Goal: Information Seeking & Learning: Learn about a topic

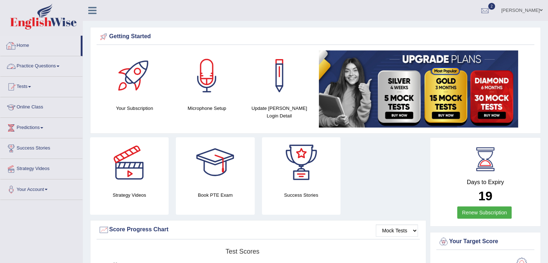
click at [40, 64] on link "Practice Questions" at bounding box center [41, 65] width 82 height 18
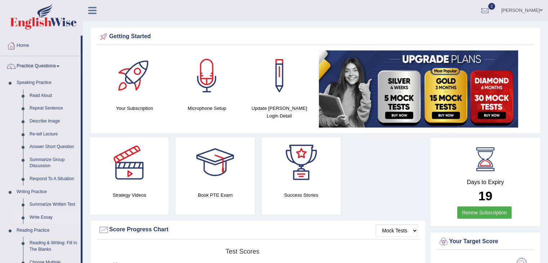
click at [43, 216] on link "Write Essay" at bounding box center [53, 217] width 54 height 13
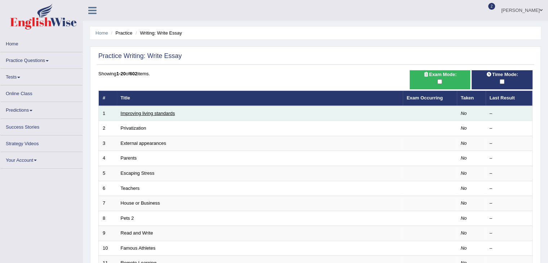
click at [149, 114] on td "Improving living standards" at bounding box center [260, 113] width 286 height 15
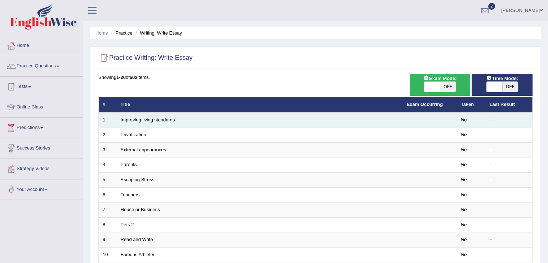
click at [149, 117] on link "Improving living standards" at bounding box center [148, 119] width 54 height 5
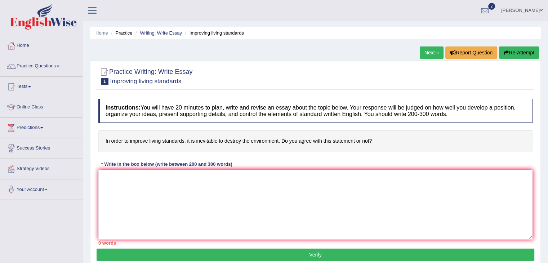
click at [26, 42] on link "Home" at bounding box center [41, 45] width 82 height 18
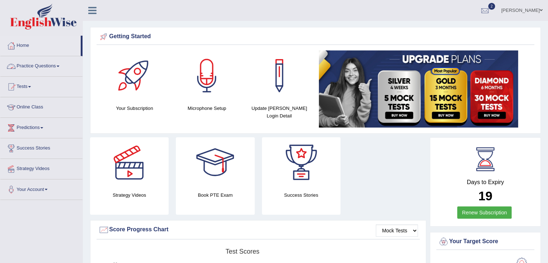
click at [23, 66] on link "Practice Questions" at bounding box center [41, 65] width 82 height 18
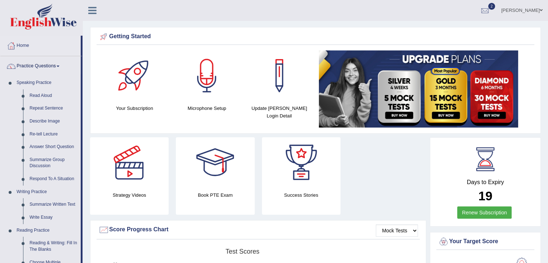
click at [81, 227] on li "Practice Questions Speaking Practice Read Aloud Repeat Sentence Describe Image …" at bounding box center [41, 258] width 82 height 405
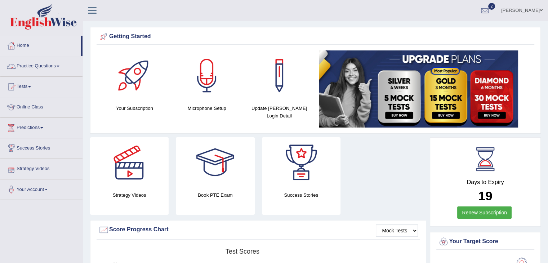
click at [57, 62] on link "Practice Questions" at bounding box center [41, 65] width 82 height 18
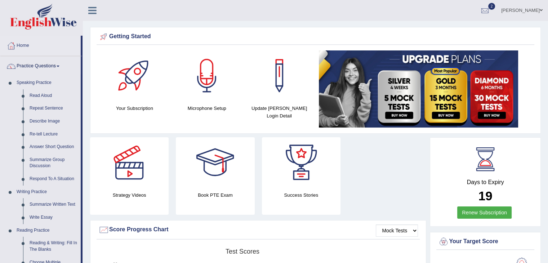
scroll to position [230, 0]
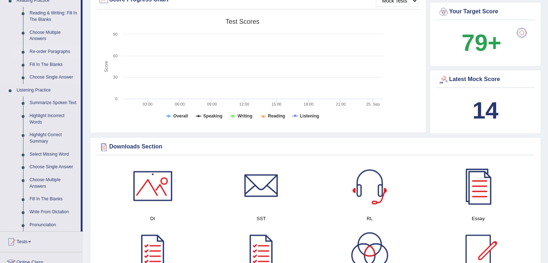
click at [58, 51] on link "Re-order Paragraphs" at bounding box center [53, 51] width 54 height 13
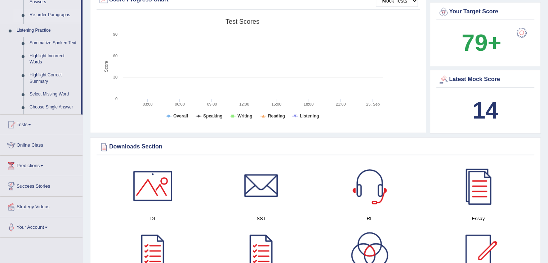
scroll to position [93, 0]
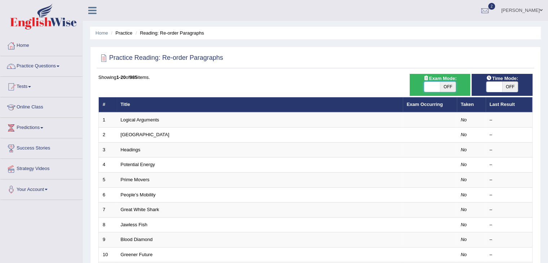
click at [434, 87] on span at bounding box center [432, 87] width 16 height 10
checkbox input "true"
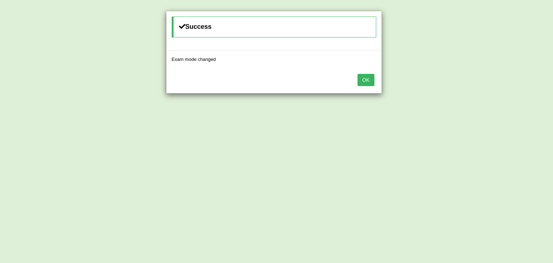
click at [375, 82] on div "OK" at bounding box center [273, 80] width 215 height 25
click at [369, 81] on button "OK" at bounding box center [366, 80] width 17 height 12
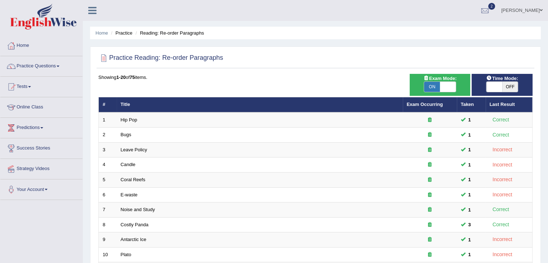
click at [491, 87] on span at bounding box center [494, 87] width 16 height 10
checkbox input "true"
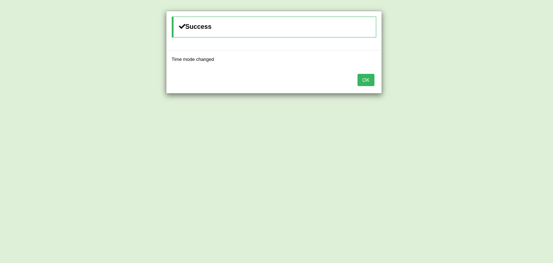
click at [370, 81] on button "OK" at bounding box center [366, 80] width 17 height 12
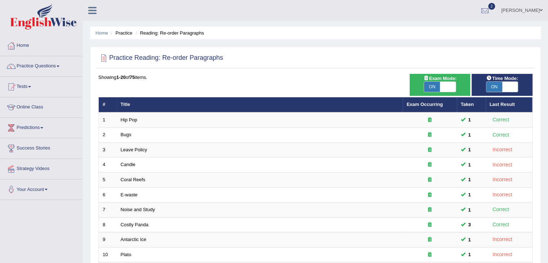
scroll to position [212, 0]
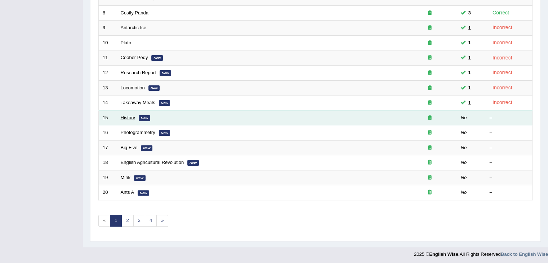
click at [128, 117] on link "History" at bounding box center [128, 117] width 14 height 5
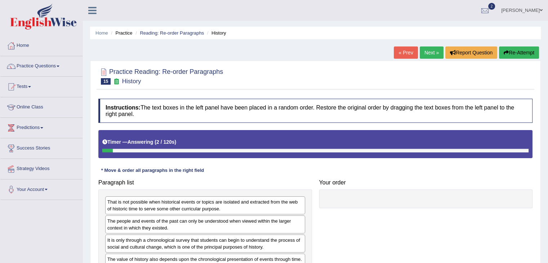
scroll to position [115, 0]
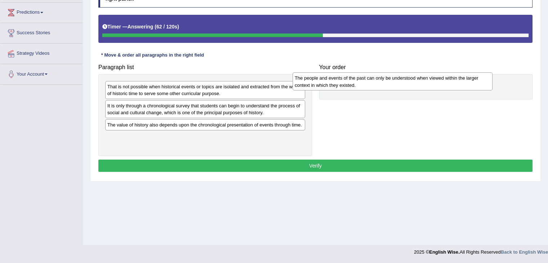
drag, startPoint x: 201, startPoint y: 107, endPoint x: 393, endPoint y: 82, distance: 193.3
click at [393, 82] on div "The people and events of the past can only be understood when viewed within the…" at bounding box center [392, 81] width 200 height 18
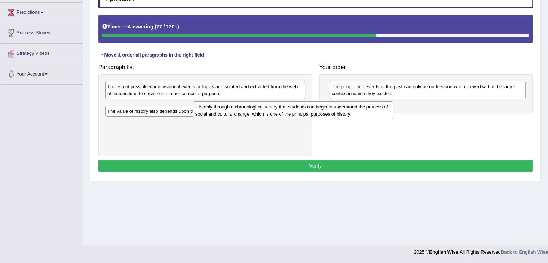
drag, startPoint x: 220, startPoint y: 107, endPoint x: 396, endPoint y: 107, distance: 175.1
click at [393, 107] on div "It is only through a chronological survey that students can begin to understand…" at bounding box center [293, 110] width 200 height 18
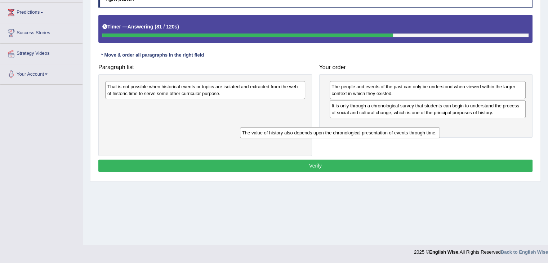
drag, startPoint x: 225, startPoint y: 106, endPoint x: 372, endPoint y: 133, distance: 149.5
click at [372, 133] on div "The value of history also depends upon the chronological presentation of events…" at bounding box center [340, 132] width 200 height 11
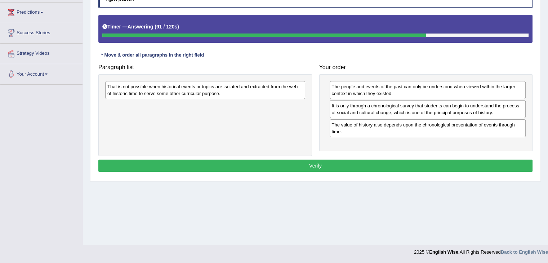
click at [203, 116] on div "That is not possible when historical events or topics are isolated and extracte…" at bounding box center [205, 115] width 214 height 82
click at [218, 89] on div "That is not possible when historical events or topics are isolated and extracte…" at bounding box center [205, 90] width 200 height 18
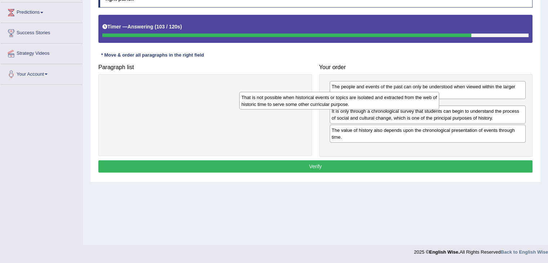
drag, startPoint x: 218, startPoint y: 89, endPoint x: 383, endPoint y: 104, distance: 166.4
click at [383, 104] on div "That is not possible when historical events or topics are isolated and extracte…" at bounding box center [339, 101] width 200 height 18
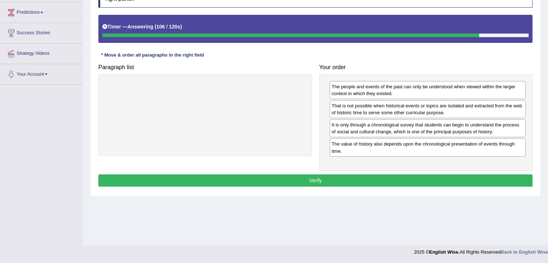
click at [293, 176] on button "Verify" at bounding box center [315, 180] width 434 height 12
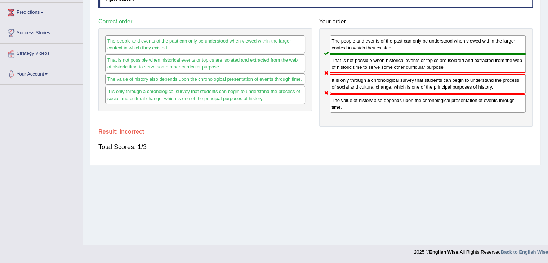
click at [547, 3] on div "Home Practice Reading: Re-order Paragraphs History « Prev Next » Report Questio…" at bounding box center [315, 65] width 465 height 360
click at [548, 3] on html "Toggle navigation Home Practice Questions Speaking Practice Read Aloud Repeat S…" at bounding box center [274, 16] width 548 height 263
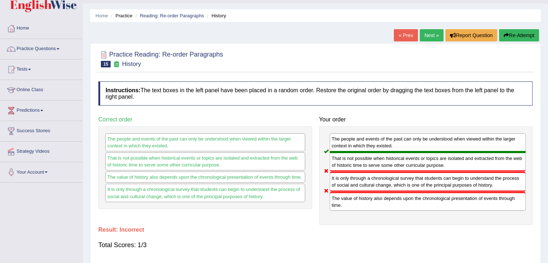
scroll to position [14, 0]
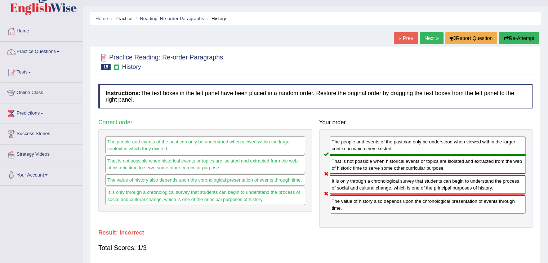
click at [429, 38] on link "Next »" at bounding box center [432, 38] width 24 height 12
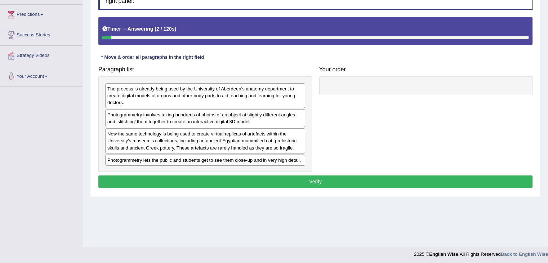
scroll to position [115, 0]
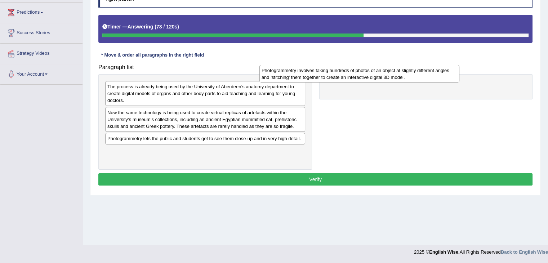
drag, startPoint x: 245, startPoint y: 111, endPoint x: 415, endPoint y: 71, distance: 174.5
click at [415, 71] on div "Photogrammetry involves taking hundreds of photos of an object at slightly diff…" at bounding box center [359, 74] width 200 height 18
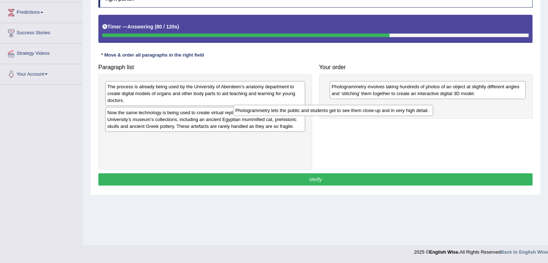
drag, startPoint x: 272, startPoint y: 135, endPoint x: 469, endPoint y: 104, distance: 199.1
click at [433, 105] on div "Photogrammetry lets the public and students get to see them close-up and in ver…" at bounding box center [333, 110] width 200 height 11
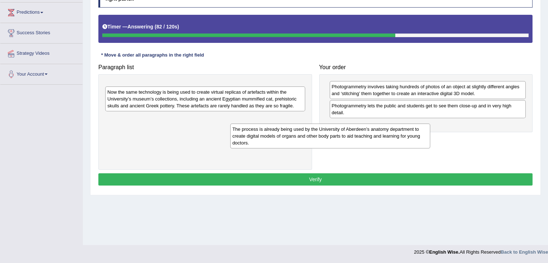
drag, startPoint x: 275, startPoint y: 91, endPoint x: 454, endPoint y: 121, distance: 181.2
click at [430, 124] on div "The process is already being used by the University of Aberdeen’s anatomy depar…" at bounding box center [330, 136] width 200 height 25
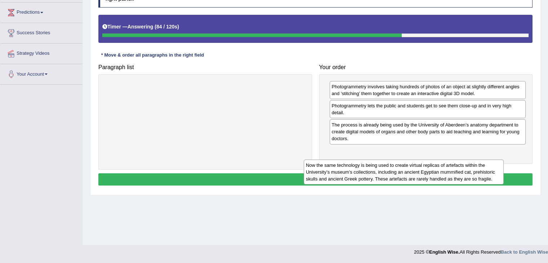
drag, startPoint x: 261, startPoint y: 95, endPoint x: 490, endPoint y: 155, distance: 236.4
click at [490, 160] on div "Now the same technology is being used to create virtual replicas of artefacts w…" at bounding box center [404, 172] width 200 height 25
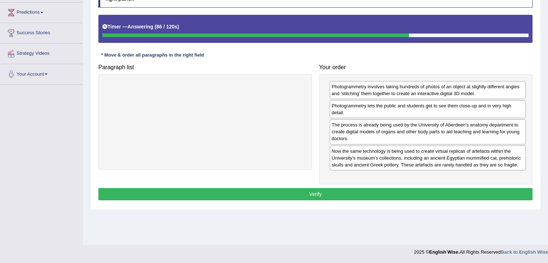
click at [387, 189] on button "Verify" at bounding box center [315, 194] width 434 height 12
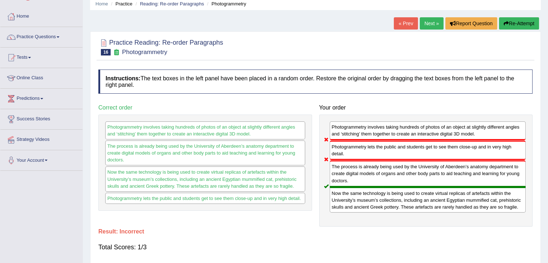
scroll to position [29, 0]
click at [429, 23] on link "Next »" at bounding box center [432, 24] width 24 height 12
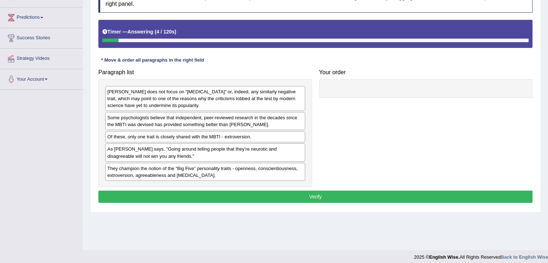
scroll to position [115, 0]
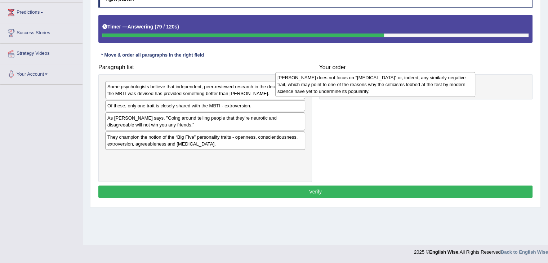
drag, startPoint x: 218, startPoint y: 98, endPoint x: 390, endPoint y: 89, distance: 172.1
click at [390, 89] on div "[PERSON_NAME] does not focus on “[MEDICAL_DATA]” or, indeed, any similarly nega…" at bounding box center [375, 84] width 200 height 25
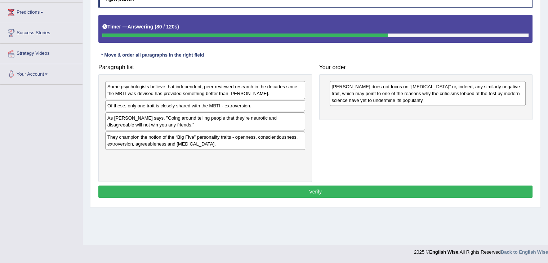
click at [248, 88] on div "Some psychologists believe that independent, peer-reviewed research in the deca…" at bounding box center [205, 90] width 200 height 18
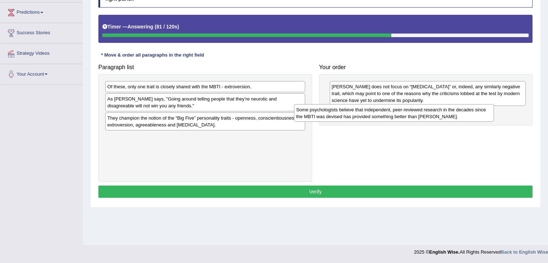
drag, startPoint x: 248, startPoint y: 88, endPoint x: 437, endPoint y: 111, distance: 190.2
click at [437, 111] on div "Some psychologists believe that independent, peer-reviewed research in the deca…" at bounding box center [394, 113] width 200 height 18
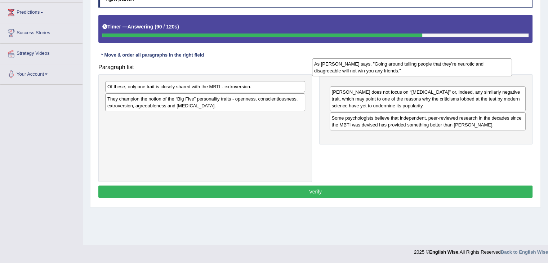
drag, startPoint x: 241, startPoint y: 104, endPoint x: 460, endPoint y: 77, distance: 220.4
click at [460, 76] on div "As [PERSON_NAME] says, "Going around telling people that they’re neurotic and d…" at bounding box center [412, 67] width 200 height 18
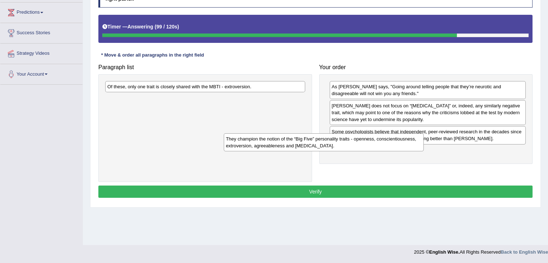
drag, startPoint x: 273, startPoint y: 103, endPoint x: 434, endPoint y: 150, distance: 167.9
click at [424, 150] on div "They champion the notion of the “Big Five” personality traits - openness, consc…" at bounding box center [324, 142] width 200 height 18
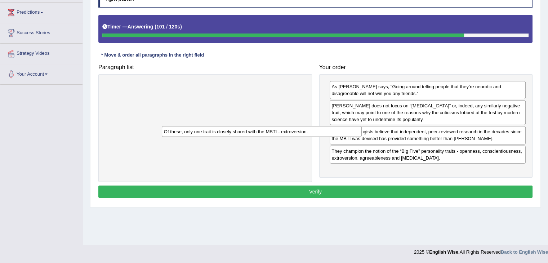
drag, startPoint x: 278, startPoint y: 88, endPoint x: 428, endPoint y: 169, distance: 169.9
click at [362, 137] on div "Of these, only one trait is closely shared with the MBTI - extroversion." at bounding box center [262, 131] width 200 height 11
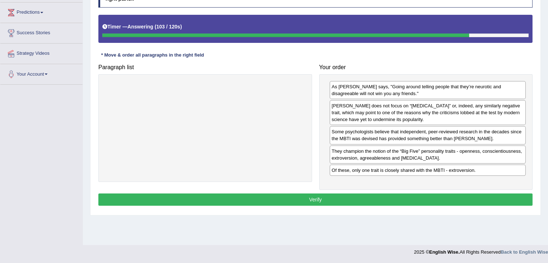
click at [307, 197] on button "Verify" at bounding box center [315, 199] width 434 height 12
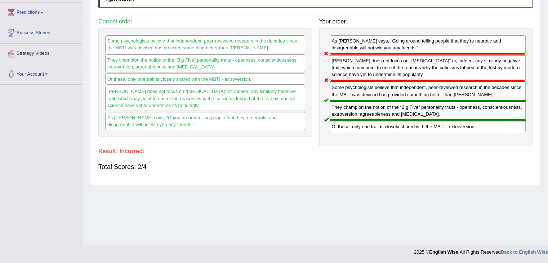
scroll to position [0, 0]
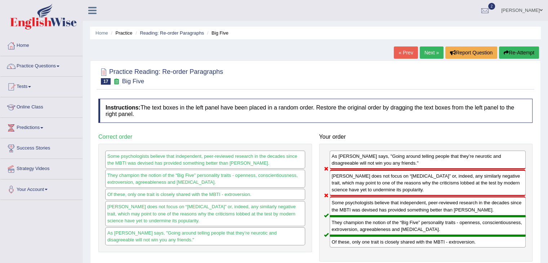
click at [431, 53] on link "Next »" at bounding box center [432, 52] width 24 height 12
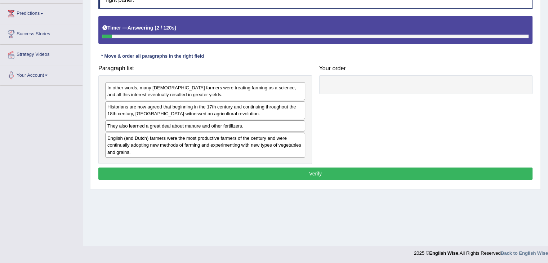
scroll to position [115, 0]
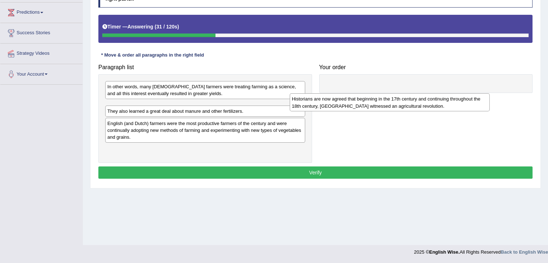
drag, startPoint x: 218, startPoint y: 107, endPoint x: 430, endPoint y: 86, distance: 212.8
click at [430, 93] on div "Historians are now agreed that beginning in the 17th century and continuing thr…" at bounding box center [390, 102] width 200 height 18
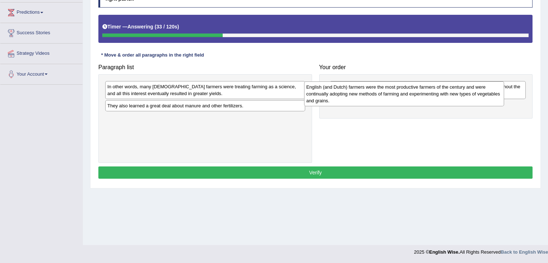
drag, startPoint x: 277, startPoint y: 121, endPoint x: 478, endPoint y: 90, distance: 203.4
click at [478, 90] on div "English (and Dutch) farmers were the most productive farmers of the century and…" at bounding box center [404, 93] width 200 height 25
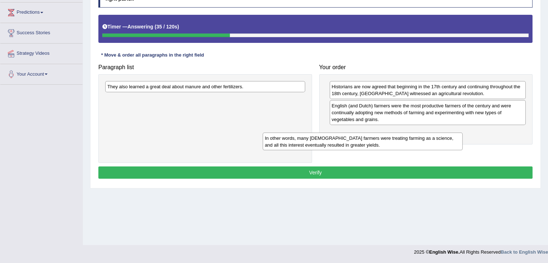
drag, startPoint x: 286, startPoint y: 88, endPoint x: 447, endPoint y: 139, distance: 168.9
click at [447, 139] on div "In other words, many English farmers were treating farming as a science, and al…" at bounding box center [363, 142] width 200 height 18
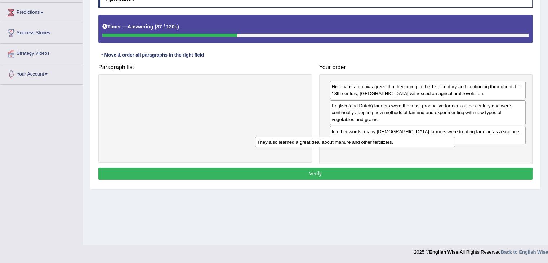
drag, startPoint x: 249, startPoint y: 87, endPoint x: 415, endPoint y: 136, distance: 173.1
click at [415, 137] on div "They also learned a great deal about manure and other fertilizers." at bounding box center [355, 142] width 200 height 11
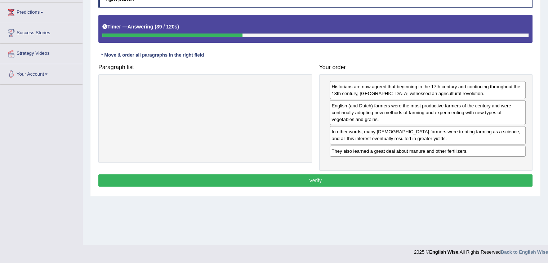
click at [345, 175] on button "Verify" at bounding box center [315, 180] width 434 height 12
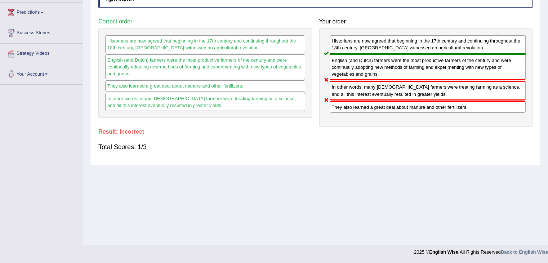
scroll to position [0, 0]
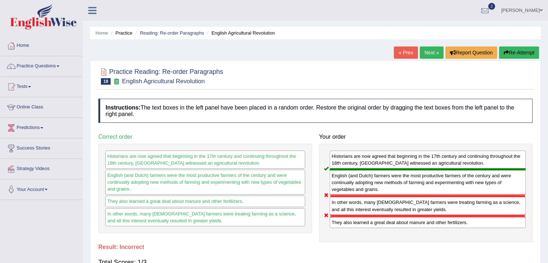
click at [432, 51] on link "Next »" at bounding box center [432, 52] width 24 height 12
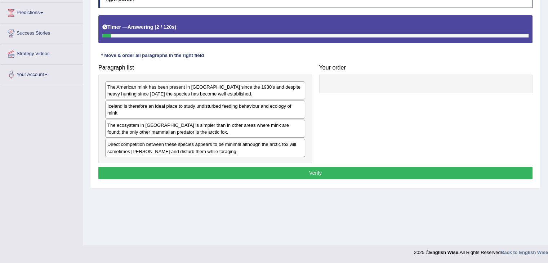
scroll to position [115, 0]
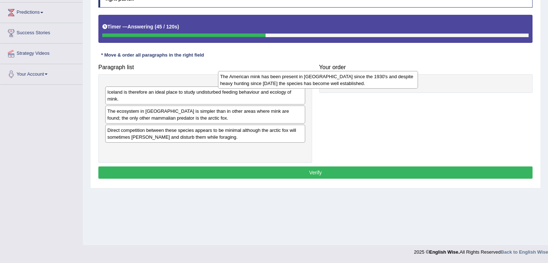
drag, startPoint x: 265, startPoint y: 82, endPoint x: 411, endPoint y: 65, distance: 147.3
click at [411, 71] on div "The American mink has been present in [GEOGRAPHIC_DATA] since the 1930's and de…" at bounding box center [318, 80] width 200 height 18
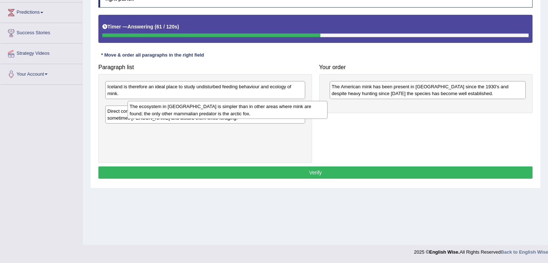
drag, startPoint x: 263, startPoint y: 105, endPoint x: 374, endPoint y: 107, distance: 110.6
click at [327, 107] on div "The ecosystem in [GEOGRAPHIC_DATA] is simpler than in other areas where mink ar…" at bounding box center [228, 110] width 200 height 18
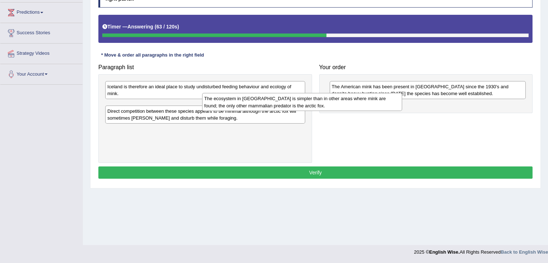
drag, startPoint x: 272, startPoint y: 111, endPoint x: 474, endPoint y: 103, distance: 201.9
click at [402, 103] on div "The ecosystem in [GEOGRAPHIC_DATA] is simpler than in other areas where mink ar…" at bounding box center [302, 102] width 200 height 18
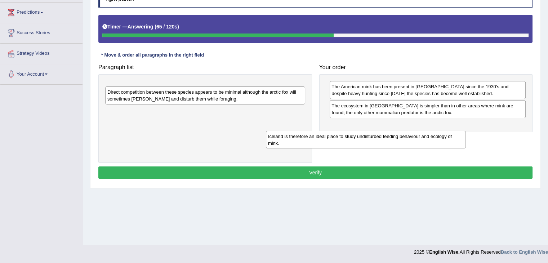
drag, startPoint x: 289, startPoint y: 89, endPoint x: 456, endPoint y: 134, distance: 173.2
click at [456, 134] on div "Iceland is therefore an ideal place to study undisturbed feeding behaviour and …" at bounding box center [366, 140] width 200 height 18
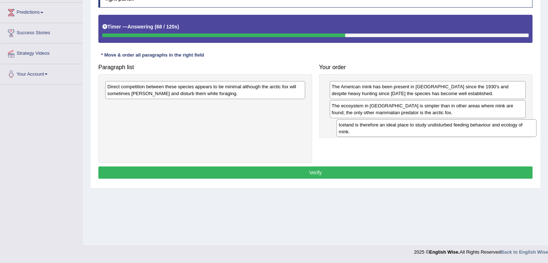
drag, startPoint x: 247, startPoint y: 88, endPoint x: 474, endPoint y: 122, distance: 229.6
click at [474, 122] on div "Iceland is therefore an ideal place to study undisturbed feeding behaviour and …" at bounding box center [436, 128] width 200 height 18
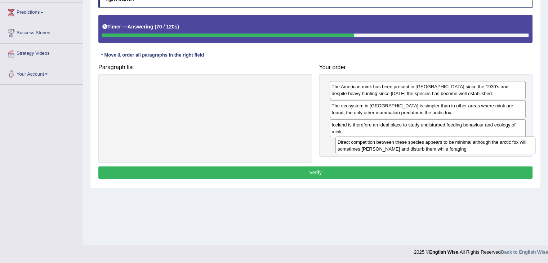
drag, startPoint x: 287, startPoint y: 88, endPoint x: 522, endPoint y: 143, distance: 241.2
click at [522, 143] on div "Direct competition between these species appears to be minimal although the arc…" at bounding box center [435, 146] width 200 height 18
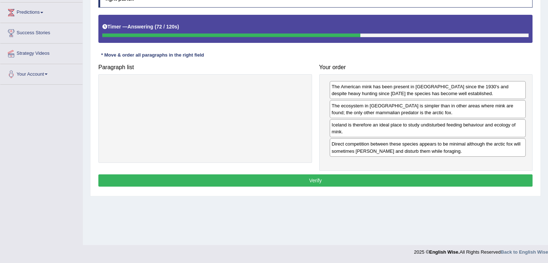
click at [337, 179] on button "Verify" at bounding box center [315, 180] width 434 height 12
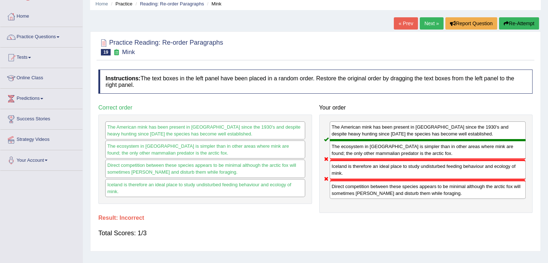
scroll to position [29, 0]
click at [429, 20] on link "Next »" at bounding box center [432, 24] width 24 height 12
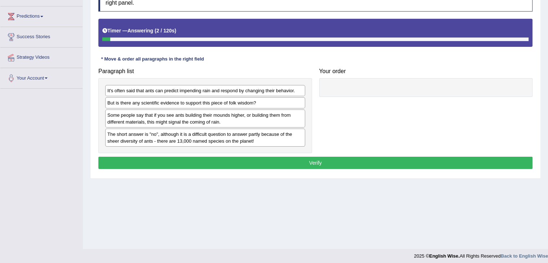
scroll to position [115, 0]
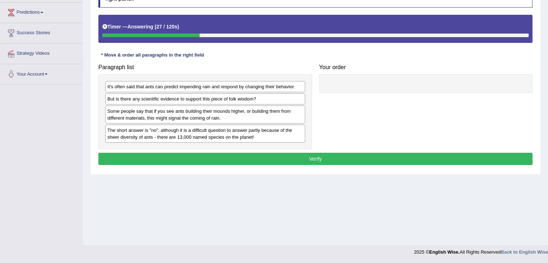
click at [236, 117] on div "Some people say that if you see ants building their mounds higher, or building …" at bounding box center [205, 115] width 200 height 18
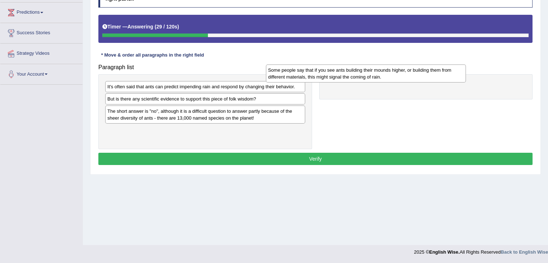
drag, startPoint x: 235, startPoint y: 117, endPoint x: 413, endPoint y: 80, distance: 182.1
click at [413, 80] on div "Some people say that if you see ants building their mounds higher, or building …" at bounding box center [366, 73] width 200 height 18
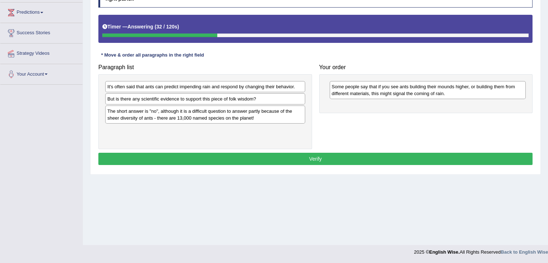
click at [213, 90] on div "It's often said that ants can predict impending rain and respond by changing th…" at bounding box center [205, 86] width 200 height 11
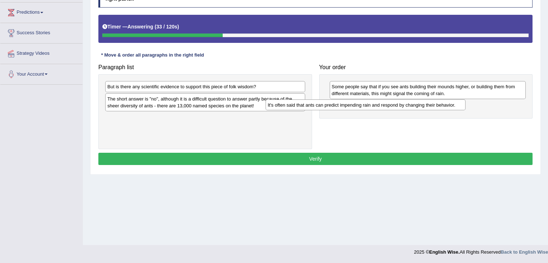
drag, startPoint x: 214, startPoint y: 85, endPoint x: 408, endPoint y: 99, distance: 193.9
click at [408, 99] on div "It's often said that ants can predict impending rain and respond by changing th…" at bounding box center [365, 104] width 200 height 11
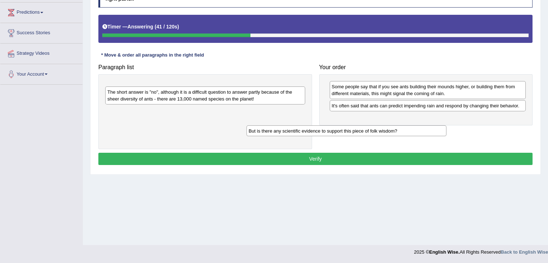
drag, startPoint x: 255, startPoint y: 86, endPoint x: 416, endPoint y: 130, distance: 166.9
click at [416, 130] on div "But is there any scientific evidence to support this piece of folk wisdom?" at bounding box center [346, 130] width 200 height 11
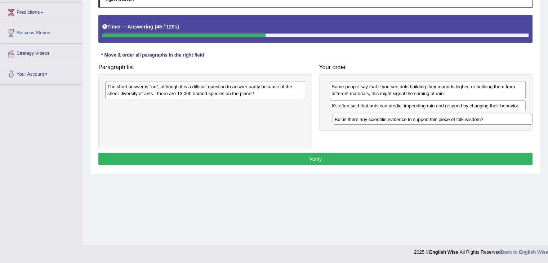
drag, startPoint x: 235, startPoint y: 88, endPoint x: 462, endPoint y: 121, distance: 229.6
click at [462, 121] on div "But is there any scientific evidence to support this piece of folk wisdom?" at bounding box center [432, 119] width 200 height 11
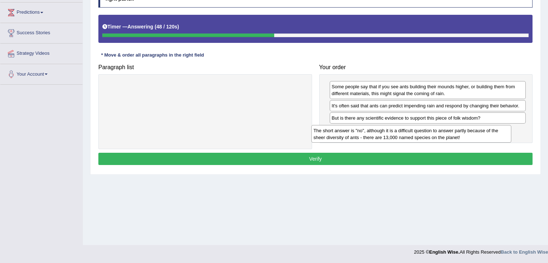
drag, startPoint x: 257, startPoint y: 84, endPoint x: 486, endPoint y: 129, distance: 232.8
click at [486, 129] on div "The short answer is "no", although it is a difficult question to answer partly …" at bounding box center [411, 134] width 200 height 18
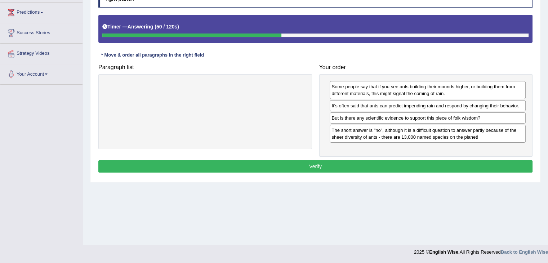
click at [323, 164] on button "Verify" at bounding box center [315, 166] width 434 height 12
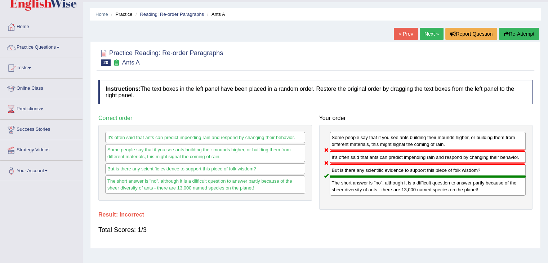
scroll to position [14, 0]
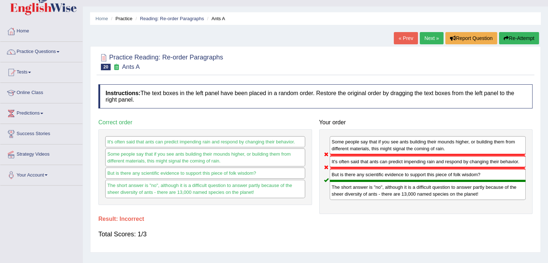
click at [428, 36] on link "Next »" at bounding box center [432, 38] width 24 height 12
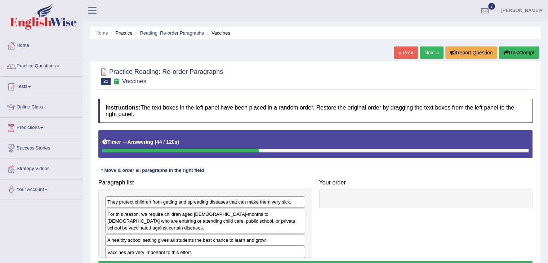
click at [232, 235] on div "A healthy school setting gives all students the best chance to learn and grow." at bounding box center [205, 239] width 200 height 11
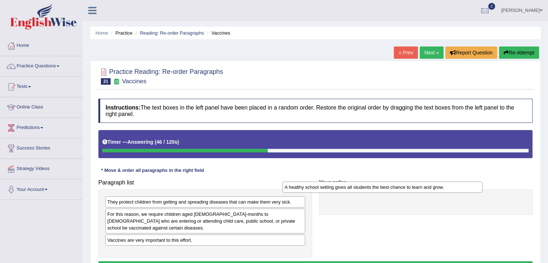
drag, startPoint x: 254, startPoint y: 233, endPoint x: 432, endPoint y: 190, distance: 183.6
click at [432, 190] on div "A healthy school setting gives all students the best chance to learn and grow." at bounding box center [382, 187] width 200 height 11
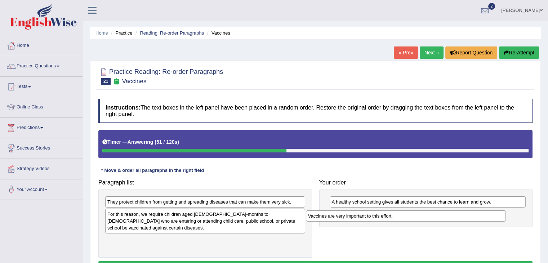
drag, startPoint x: 210, startPoint y: 232, endPoint x: 415, endPoint y: 214, distance: 205.7
click at [415, 214] on div "Vaccines are very important to this effort." at bounding box center [406, 215] width 200 height 11
click at [258, 205] on div "They protect children from getting and spreading diseases that can make them ve…" at bounding box center [205, 201] width 200 height 11
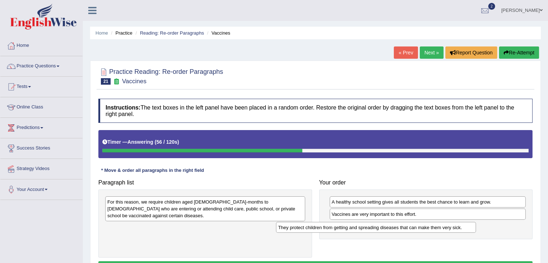
drag, startPoint x: 258, startPoint y: 205, endPoint x: 430, endPoint y: 230, distance: 174.4
click at [430, 230] on div "They protect children from getting and spreading diseases that can make them ve…" at bounding box center [376, 227] width 200 height 11
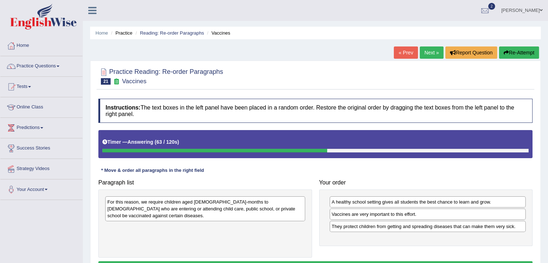
click at [297, 209] on div "For this reason, we require children aged [DEMOGRAPHIC_DATA]-months to [DEMOGRA…" at bounding box center [205, 208] width 200 height 25
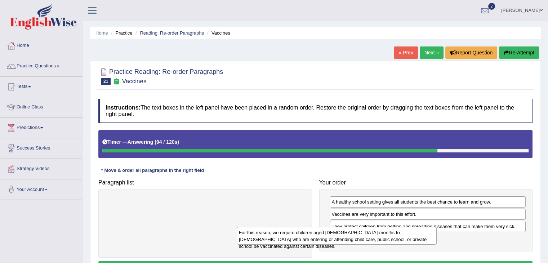
drag, startPoint x: 285, startPoint y: 208, endPoint x: 428, endPoint y: 241, distance: 146.4
click at [428, 241] on div "For this reason, we require children aged [DEMOGRAPHIC_DATA]-months to [DEMOGRA…" at bounding box center [337, 236] width 200 height 18
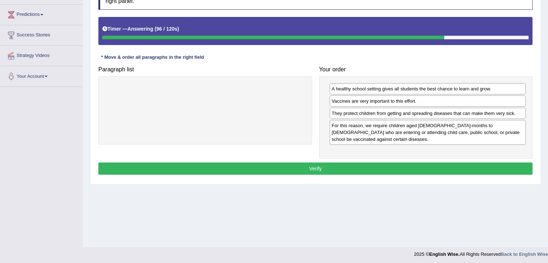
scroll to position [115, 0]
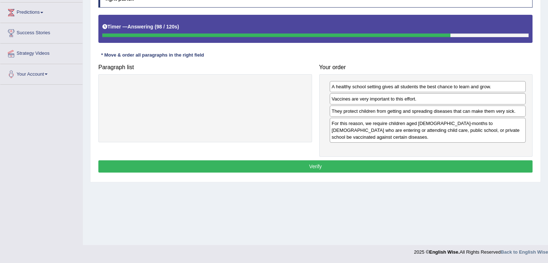
click at [442, 162] on button "Verify" at bounding box center [315, 166] width 434 height 12
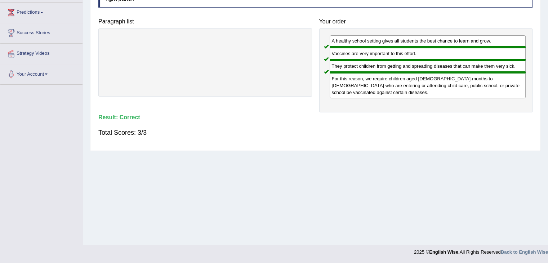
scroll to position [0, 0]
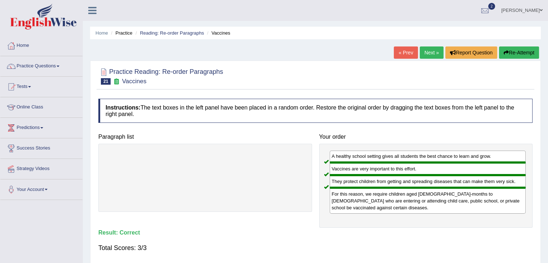
click at [428, 50] on link "Next »" at bounding box center [432, 52] width 24 height 12
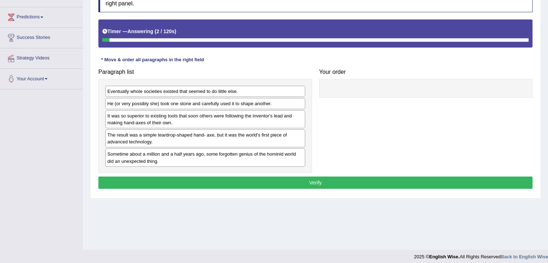
scroll to position [115, 0]
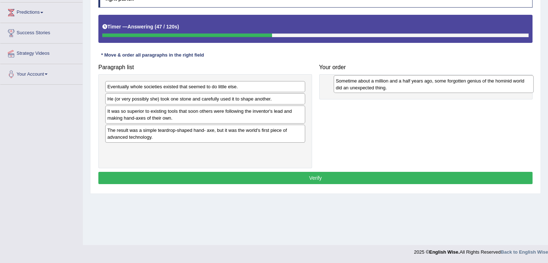
drag, startPoint x: 214, startPoint y: 157, endPoint x: 441, endPoint y: 89, distance: 236.7
click at [441, 89] on div "Sometime about a million and a half years ago, some forgotten genius of the hom…" at bounding box center [434, 84] width 200 height 18
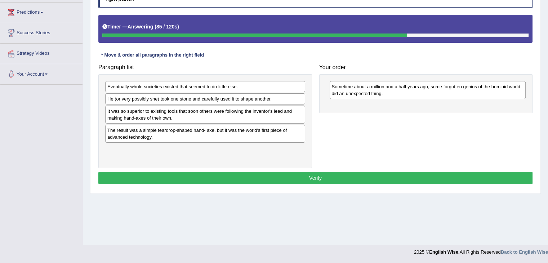
click at [246, 111] on div "It was so superior to existing tools that soon others were following the invent…" at bounding box center [205, 115] width 200 height 18
click at [246, 98] on div "He (or very possibly she) took one stone and carefully used it to shape another." at bounding box center [205, 98] width 200 height 11
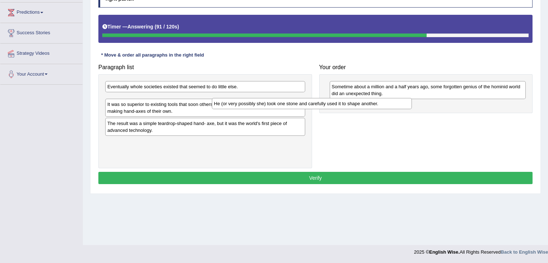
drag, startPoint x: 290, startPoint y: 95, endPoint x: 434, endPoint y: 95, distance: 144.1
click at [412, 98] on div "He (or very possibly she) took one stone and carefully used it to shape another." at bounding box center [312, 103] width 200 height 11
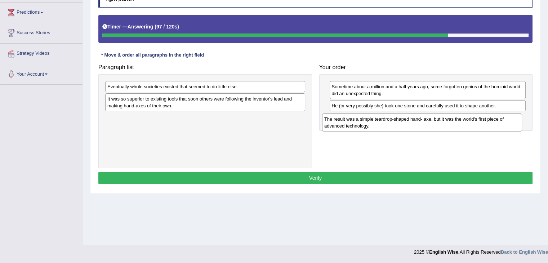
drag, startPoint x: 265, startPoint y: 118, endPoint x: 482, endPoint y: 124, distance: 216.9
click at [482, 124] on div "The result was a simple teardrop-shaped hand- axe, but it was the world's first…" at bounding box center [422, 122] width 200 height 18
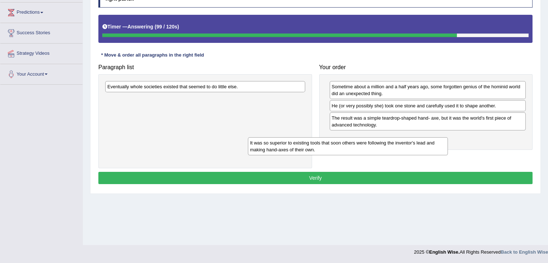
drag, startPoint x: 280, startPoint y: 104, endPoint x: 438, endPoint y: 146, distance: 163.9
click at [438, 146] on div "It was so superior to existing tools that soon others were following the invent…" at bounding box center [348, 146] width 200 height 18
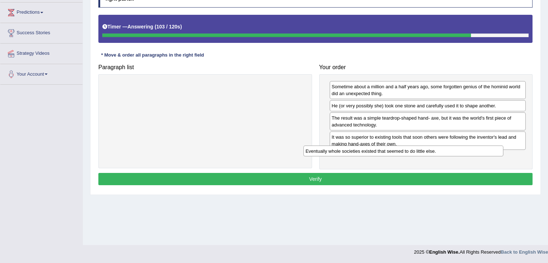
drag, startPoint x: 216, startPoint y: 85, endPoint x: 432, endPoint y: 146, distance: 224.6
click at [432, 146] on div "Eventually whole societies existed that seemed to do little else." at bounding box center [403, 151] width 200 height 11
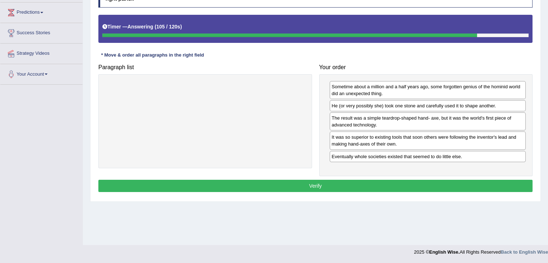
click at [352, 184] on button "Verify" at bounding box center [315, 186] width 434 height 12
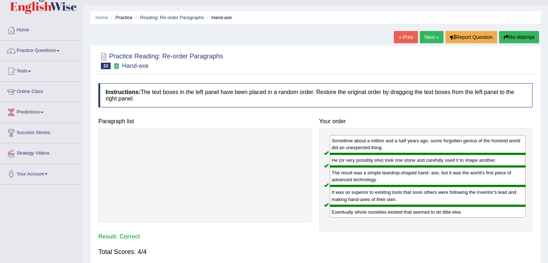
scroll to position [14, 0]
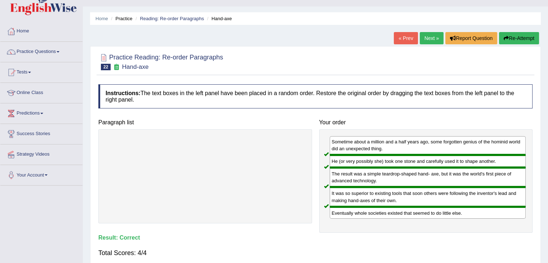
click at [432, 37] on link "Next »" at bounding box center [432, 38] width 24 height 12
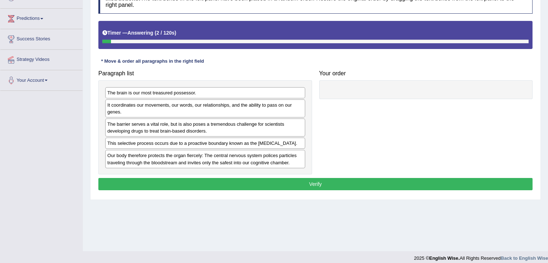
scroll to position [115, 0]
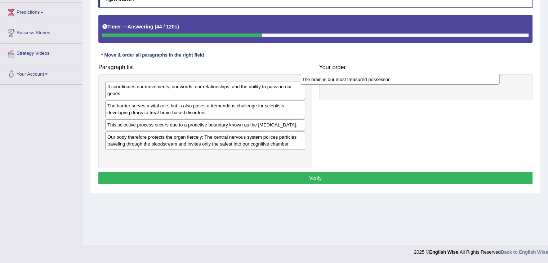
drag, startPoint x: 192, startPoint y: 85, endPoint x: 389, endPoint y: 79, distance: 196.8
click at [389, 79] on div "The brain is our most treasured possessor." at bounding box center [400, 79] width 200 height 11
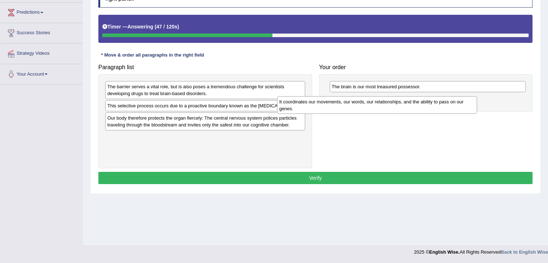
drag, startPoint x: 243, startPoint y: 93, endPoint x: 423, endPoint y: 104, distance: 180.1
click at [423, 104] on div "It coordinates our movements, our words, our relationships, and the ability to …" at bounding box center [377, 105] width 200 height 18
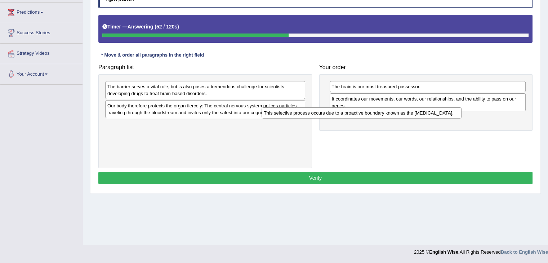
drag, startPoint x: 262, startPoint y: 102, endPoint x: 422, endPoint y: 111, distance: 160.2
click at [422, 111] on div "This selective process occurs due to a proactive boundary known as the [MEDICAL…" at bounding box center [362, 112] width 200 height 11
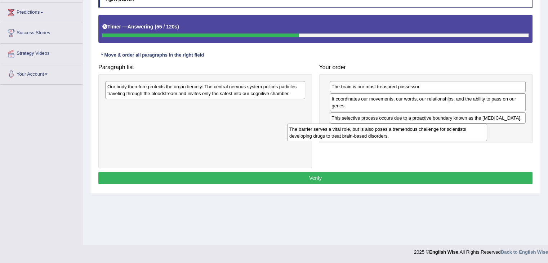
drag, startPoint x: 288, startPoint y: 84, endPoint x: 480, endPoint y: 120, distance: 195.0
click at [480, 124] on div "The barrier serves a vital role, but is also poses a tremendous challenge for s…" at bounding box center [387, 133] width 200 height 18
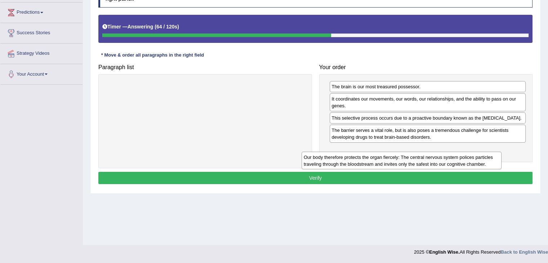
drag, startPoint x: 290, startPoint y: 90, endPoint x: 487, endPoint y: 160, distance: 209.2
click at [487, 160] on div "Our body therefore protects the organ fiercely: The central nervous system poli…" at bounding box center [401, 161] width 200 height 18
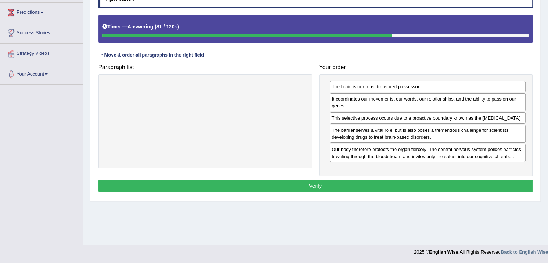
click at [354, 184] on button "Verify" at bounding box center [315, 186] width 434 height 12
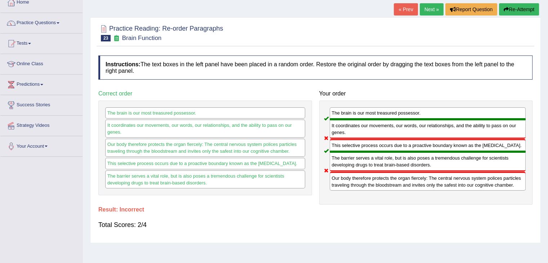
scroll to position [29, 0]
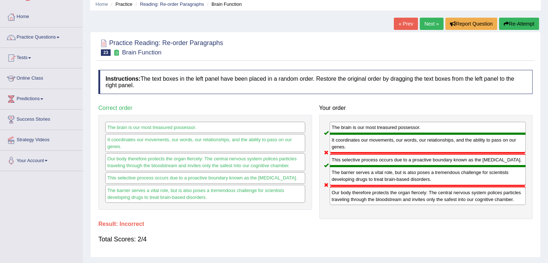
click at [423, 22] on link "Next »" at bounding box center [432, 24] width 24 height 12
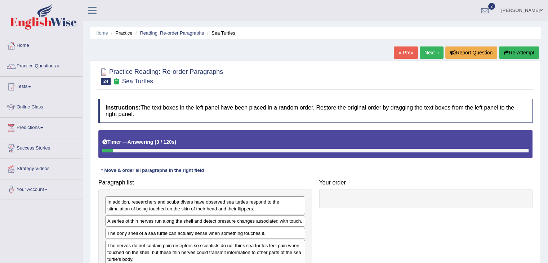
scroll to position [115, 0]
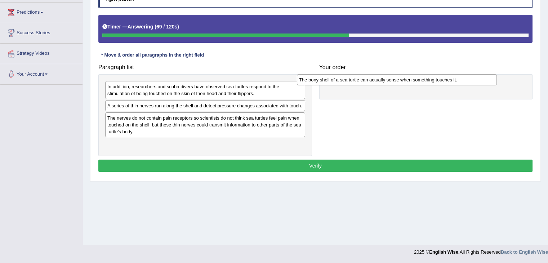
drag, startPoint x: 242, startPoint y: 115, endPoint x: 434, endPoint y: 78, distance: 195.5
click at [434, 78] on div "The bony shell of a sea turtle can actually sense when something touches it." at bounding box center [397, 79] width 200 height 11
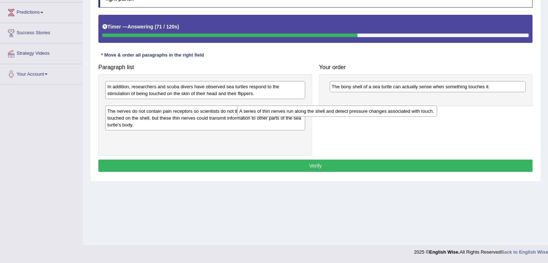
drag, startPoint x: 220, startPoint y: 101, endPoint x: 407, endPoint y: 86, distance: 187.5
click at [407, 106] on div "A series of thin nerves run along the shell and detect pressure changes associa…" at bounding box center [337, 111] width 200 height 11
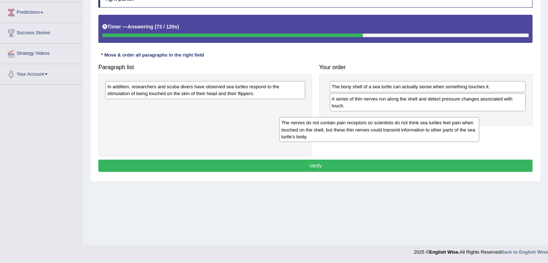
drag, startPoint x: 250, startPoint y: 111, endPoint x: 434, endPoint y: 126, distance: 185.4
click at [434, 126] on div "The nerves do not contain pain receptors so scientists do not think sea turtles…" at bounding box center [379, 129] width 200 height 25
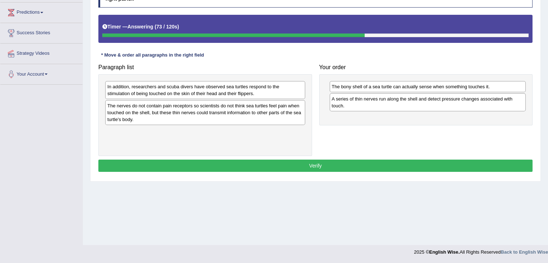
click at [434, 126] on div "Paragraph list In addition, researchers and scuba divers have observed sea turt…" at bounding box center [315, 108] width 441 height 95
click at [264, 107] on div "The nerves do not contain pain receptors so scientists do not think sea turtles…" at bounding box center [205, 112] width 200 height 25
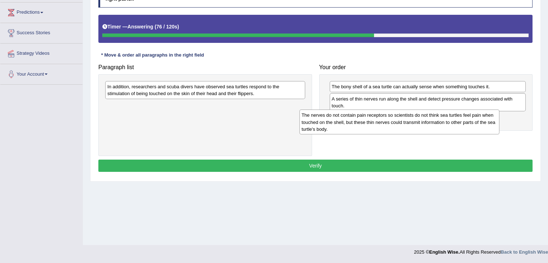
drag, startPoint x: 283, startPoint y: 107, endPoint x: 478, endPoint y: 117, distance: 195.1
click at [478, 117] on div "The nerves do not contain pain receptors so scientists do not think sea turtles…" at bounding box center [399, 122] width 200 height 25
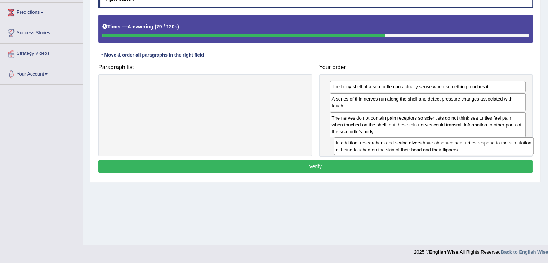
drag, startPoint x: 293, startPoint y: 87, endPoint x: 521, endPoint y: 143, distance: 234.5
click at [521, 143] on div "In addition, researchers and scuba divers have observed sea turtles respond to …" at bounding box center [434, 146] width 200 height 18
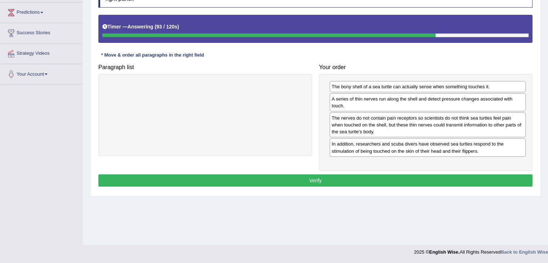
click at [426, 179] on button "Verify" at bounding box center [315, 180] width 434 height 12
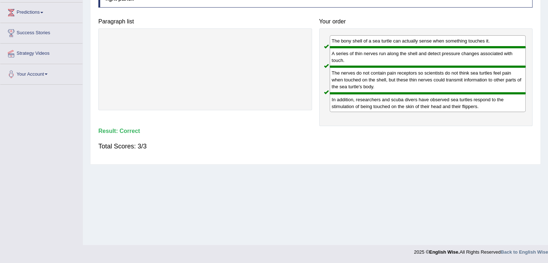
scroll to position [0, 0]
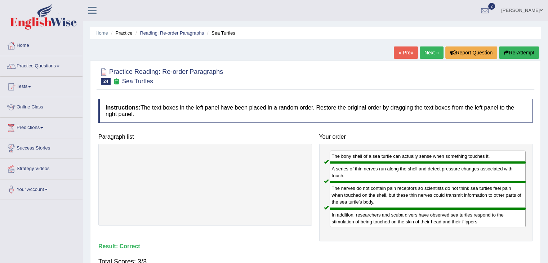
click at [429, 53] on link "Next »" at bounding box center [432, 52] width 24 height 12
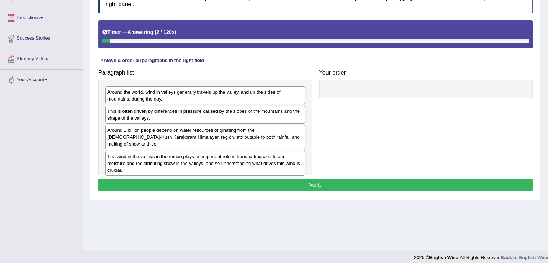
scroll to position [115, 0]
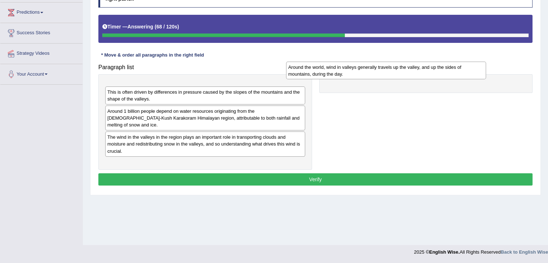
drag, startPoint x: 283, startPoint y: 87, endPoint x: 468, endPoint y: 70, distance: 186.3
click at [468, 70] on div "Around the world, wind in valleys generally travels up the valley, and up the s…" at bounding box center [386, 71] width 200 height 18
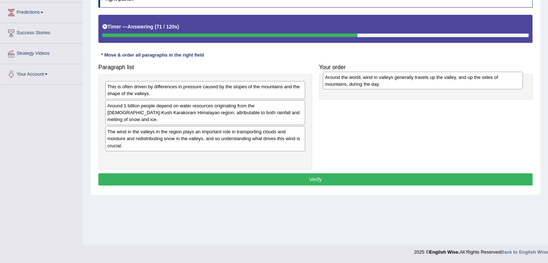
drag, startPoint x: 251, startPoint y: 91, endPoint x: 469, endPoint y: 81, distance: 217.8
click at [469, 81] on div "Around the world, wind in valleys generally travels up the valley, and up the s…" at bounding box center [423, 81] width 200 height 18
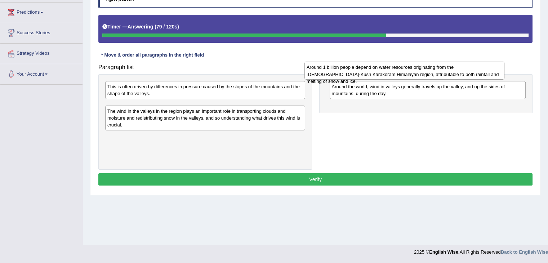
drag, startPoint x: 254, startPoint y: 106, endPoint x: 460, endPoint y: 69, distance: 209.9
click at [460, 69] on div "Around 1 billion people depend on water resources originating from the Hindu-Ku…" at bounding box center [404, 71] width 200 height 18
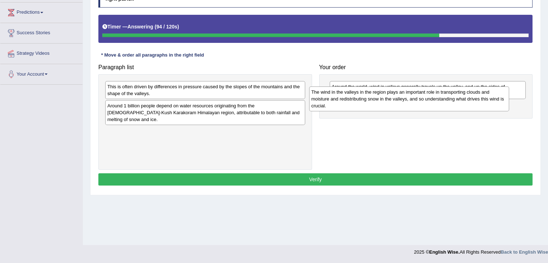
drag, startPoint x: 264, startPoint y: 130, endPoint x: 472, endPoint y: 98, distance: 210.2
click at [472, 98] on div "The wind in the valleys in the region plays an important role in transporting c…" at bounding box center [409, 98] width 200 height 25
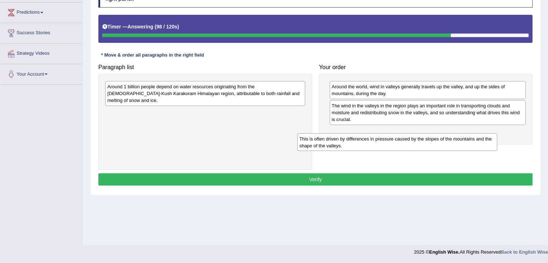
drag, startPoint x: 265, startPoint y: 89, endPoint x: 463, endPoint y: 140, distance: 204.2
click at [463, 140] on div "This is often driven by differences in pressure caused by the slopes of the mou…" at bounding box center [397, 142] width 200 height 18
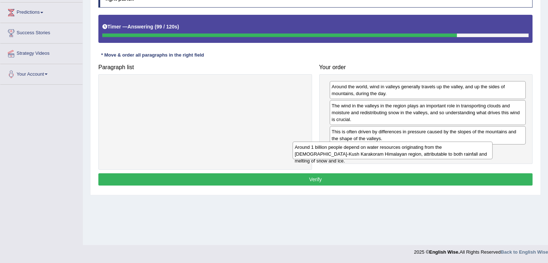
drag, startPoint x: 249, startPoint y: 93, endPoint x: 464, endPoint y: 149, distance: 221.9
click at [464, 149] on div "Around 1 billion people depend on water resources originating from the Hindu-Ku…" at bounding box center [392, 151] width 200 height 18
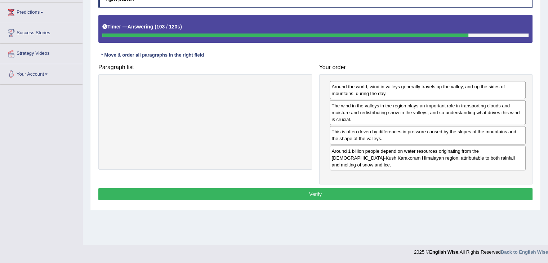
click at [350, 189] on button "Verify" at bounding box center [315, 194] width 434 height 12
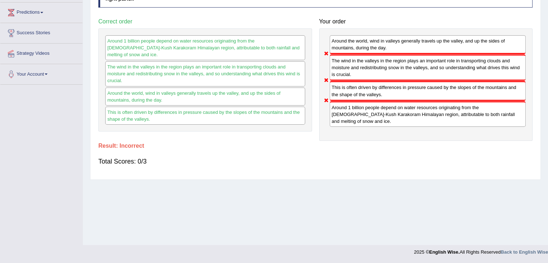
scroll to position [0, 0]
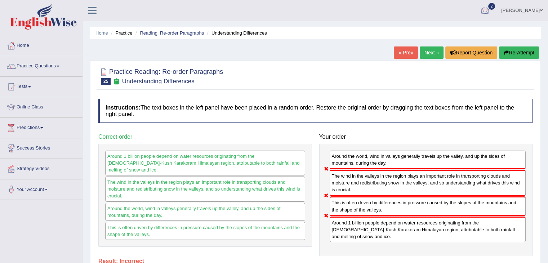
click at [490, 6] on div at bounding box center [484, 10] width 11 height 11
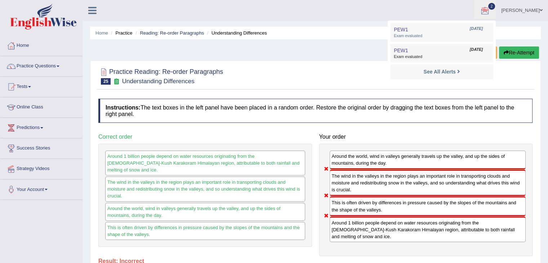
click at [457, 55] on span "Exam evaluated" at bounding box center [442, 57] width 96 height 6
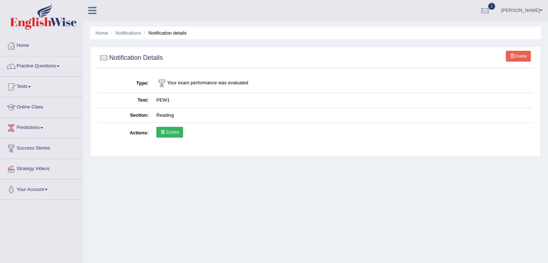
click at [172, 136] on link "Scores" at bounding box center [169, 132] width 27 height 11
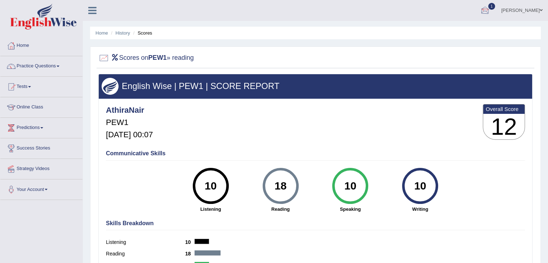
click at [490, 13] on div at bounding box center [484, 10] width 11 height 11
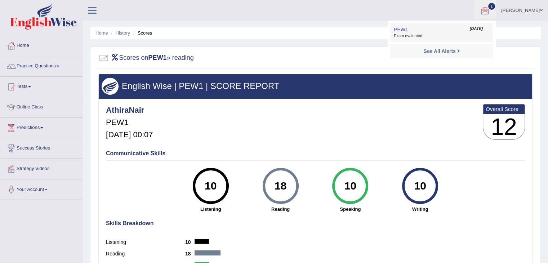
click at [457, 31] on link "PEW1 Sep 25, 2025 Exam evaluated" at bounding box center [441, 32] width 99 height 15
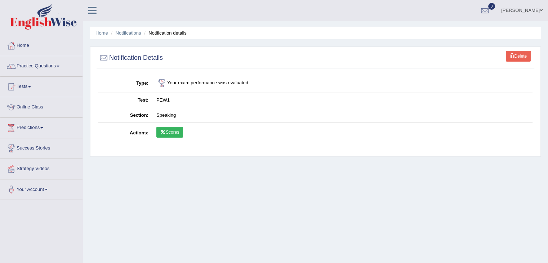
click at [162, 133] on icon at bounding box center [162, 132] width 5 height 4
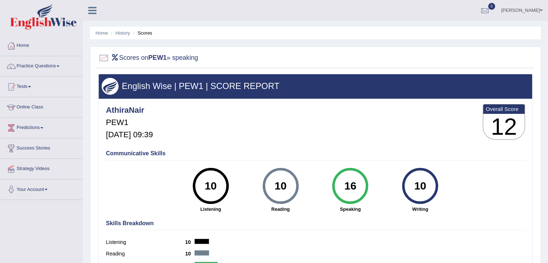
scroll to position [115, 0]
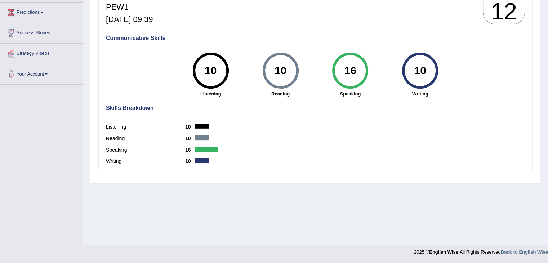
click at [546, 20] on div "Home History Scores Scores on PEW1 » speaking English Wise | PEW1 | SCORE REPOR…" at bounding box center [315, 65] width 465 height 360
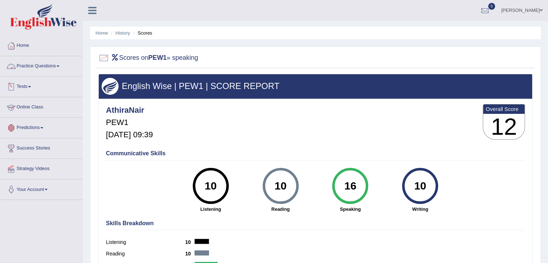
click at [50, 64] on link "Practice Questions" at bounding box center [41, 65] width 82 height 18
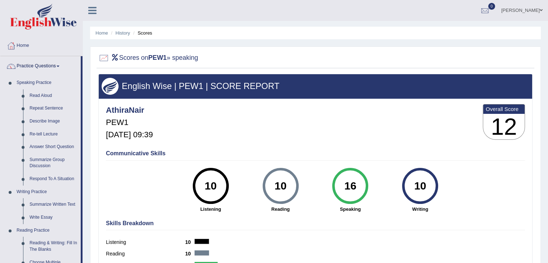
scroll to position [230, 0]
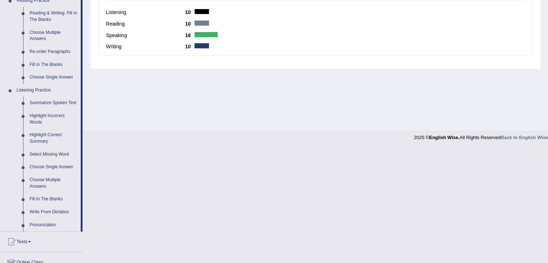
click at [57, 57] on link "Re-order Paragraphs" at bounding box center [53, 51] width 54 height 13
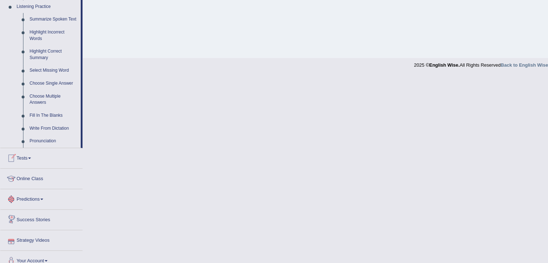
scroll to position [318, 0]
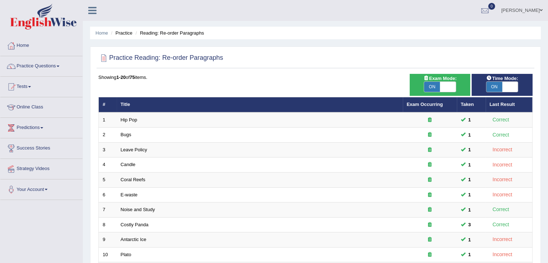
scroll to position [212, 0]
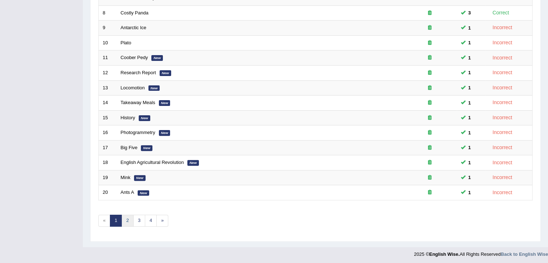
click at [127, 220] on link "2" at bounding box center [127, 221] width 12 height 12
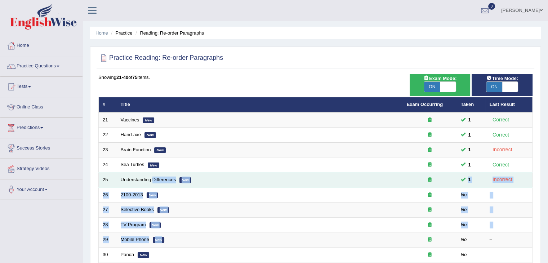
drag, startPoint x: 192, startPoint y: 239, endPoint x: 157, endPoint y: 185, distance: 64.5
click at [157, 185] on tbody "21 Vaccines New 1 Correct 22 Hand-axe New 1 Correct 23 Brain Function New 1 Inc…" at bounding box center [316, 262] width 434 height 300
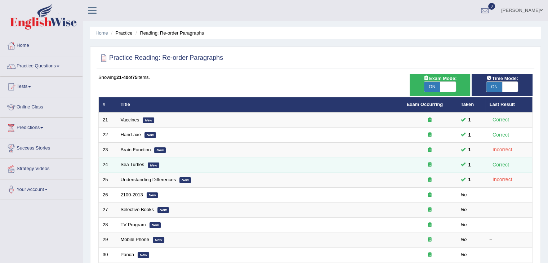
click at [265, 169] on td "Sea Turtles New" at bounding box center [260, 164] width 286 height 15
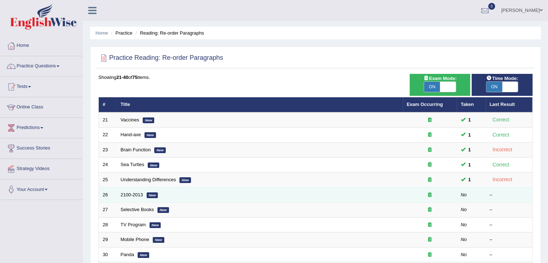
click at [135, 198] on td "2100-2013 New" at bounding box center [260, 194] width 286 height 15
click at [134, 195] on link "2100-2013" at bounding box center [132, 194] width 22 height 5
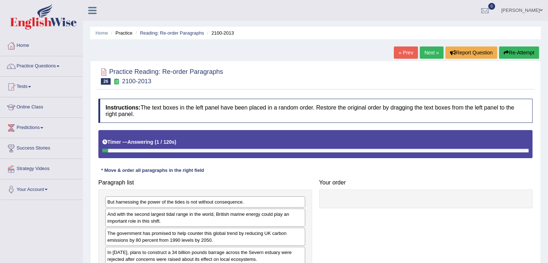
scroll to position [115, 0]
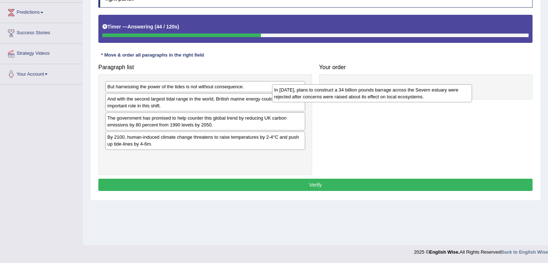
drag, startPoint x: 274, startPoint y: 139, endPoint x: 468, endPoint y: 82, distance: 201.7
click at [468, 84] on div "In [DATE], plans to construct a 34 billion pounds barrage across the Severn est…" at bounding box center [372, 93] width 200 height 18
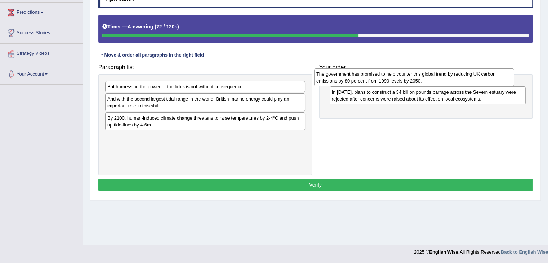
drag, startPoint x: 251, startPoint y: 120, endPoint x: 461, endPoint y: 76, distance: 214.6
click at [461, 76] on div "The government has promised to help counter this global trend by reducing UK ca…" at bounding box center [414, 77] width 200 height 18
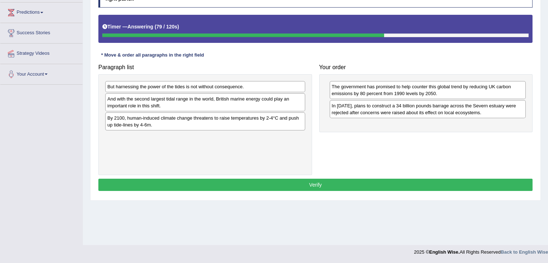
click at [271, 104] on div "And with the second largest tidal range in the world, British marine energy cou…" at bounding box center [205, 102] width 200 height 18
click at [268, 99] on div "And with the second largest tidal range in the world, British marine energy cou…" at bounding box center [205, 102] width 200 height 18
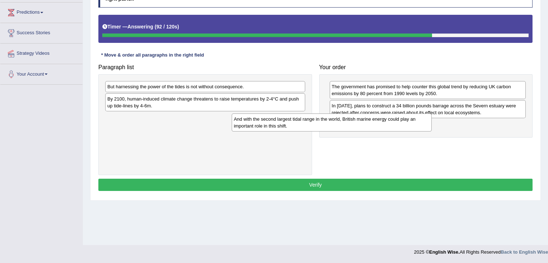
drag, startPoint x: 268, startPoint y: 104, endPoint x: 455, endPoint y: 124, distance: 188.3
click at [432, 124] on div "And with the second largest tidal range in the world, British marine energy cou…" at bounding box center [332, 122] width 200 height 18
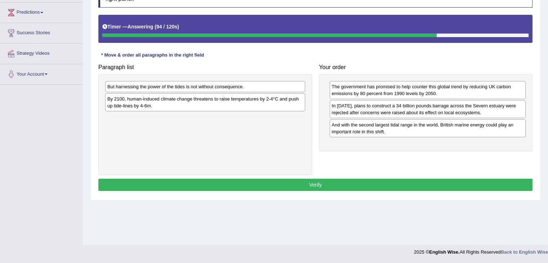
click at [278, 88] on div "But harnessing the power of the tides is not without consequence." at bounding box center [205, 86] width 200 height 11
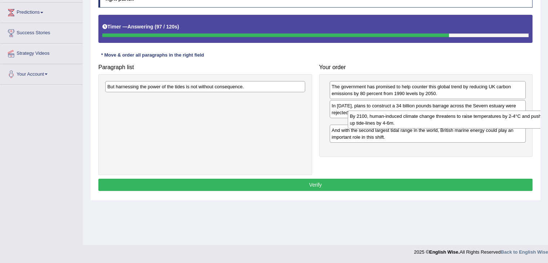
drag, startPoint x: 269, startPoint y: 104, endPoint x: 514, endPoint y: 121, distance: 245.2
click at [514, 121] on div "By 2100, human-induced climate change threatens to raise temperatures by 2-4°C …" at bounding box center [448, 120] width 200 height 18
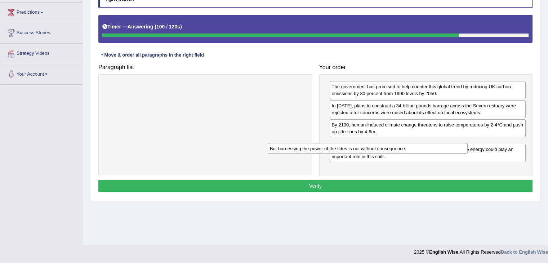
drag, startPoint x: 270, startPoint y: 84, endPoint x: 477, endPoint y: 165, distance: 222.1
click at [468, 154] on div "But harnessing the power of the tides is not without consequence." at bounding box center [368, 148] width 200 height 11
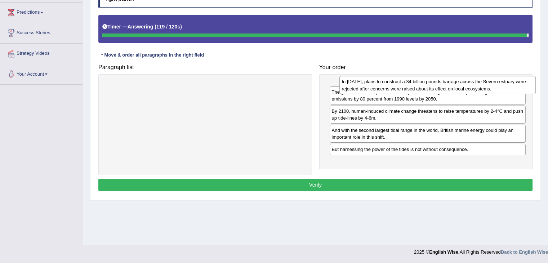
drag, startPoint x: 408, startPoint y: 111, endPoint x: 418, endPoint y: 86, distance: 27.2
click at [418, 86] on div "In [DATE], plans to construct a 34 billion pounds barrage across the Severn est…" at bounding box center [437, 85] width 196 height 18
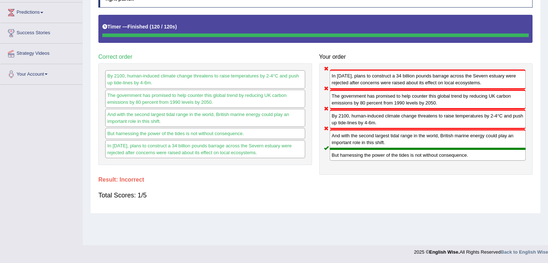
scroll to position [0, 0]
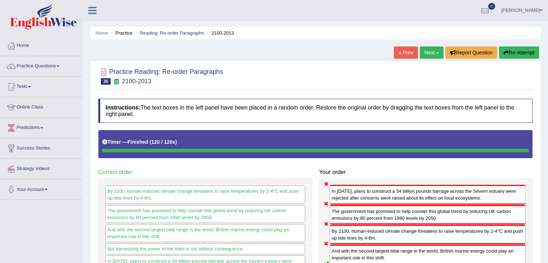
click at [432, 54] on link "Next »" at bounding box center [432, 52] width 24 height 12
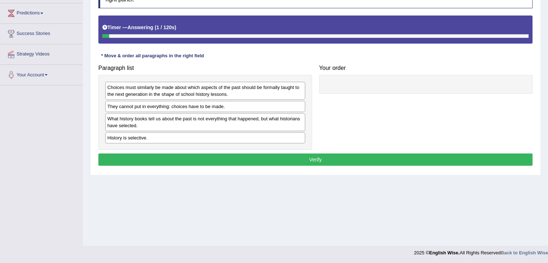
scroll to position [115, 0]
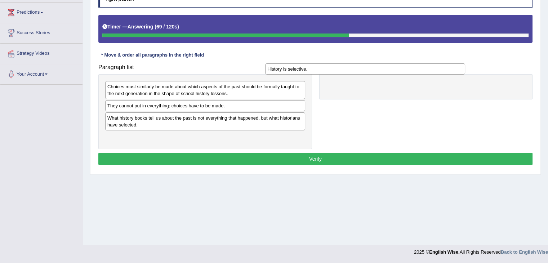
drag, startPoint x: 262, startPoint y: 133, endPoint x: 423, endPoint y: 66, distance: 174.1
click at [423, 66] on div "History is selective." at bounding box center [365, 68] width 200 height 11
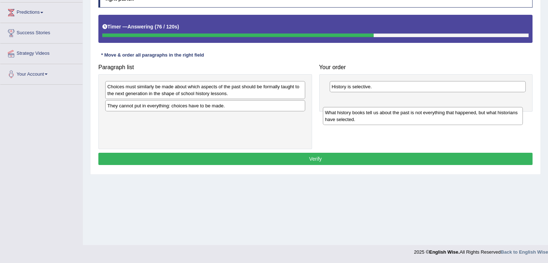
drag, startPoint x: 230, startPoint y: 120, endPoint x: 469, endPoint y: 110, distance: 239.4
click at [469, 110] on div "What history books tell us about the past is not everything that happened, but …" at bounding box center [423, 116] width 200 height 18
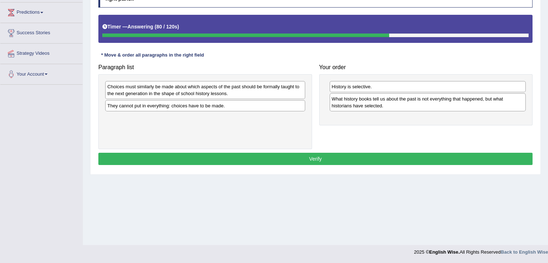
drag, startPoint x: 219, startPoint y: 98, endPoint x: 266, endPoint y: 90, distance: 47.6
click at [266, 90] on div "Choices must similarly be made about which aspects of the past should be formal…" at bounding box center [205, 111] width 214 height 75
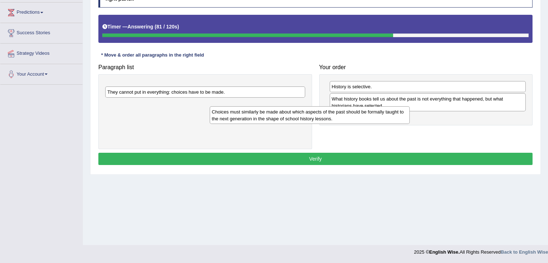
drag, startPoint x: 266, startPoint y: 90, endPoint x: 416, endPoint y: 126, distance: 154.9
click at [410, 124] on div "Choices must similarly be made about which aspects of the past should be formal…" at bounding box center [310, 115] width 200 height 18
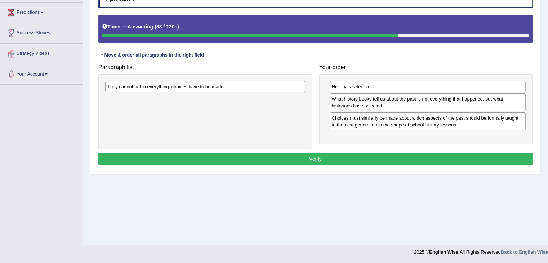
click at [265, 85] on div "They cannot put in everything: choices have to be made." at bounding box center [205, 86] width 200 height 11
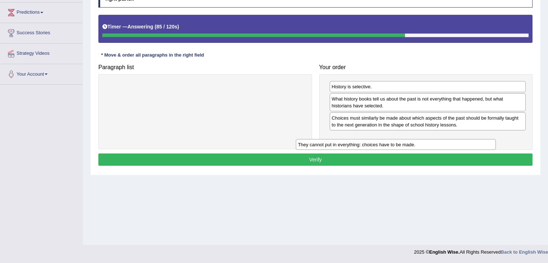
drag, startPoint x: 265, startPoint y: 85, endPoint x: 465, endPoint y: 150, distance: 210.2
click at [465, 150] on div "They cannot put in everything: choices have to be made." at bounding box center [396, 144] width 200 height 11
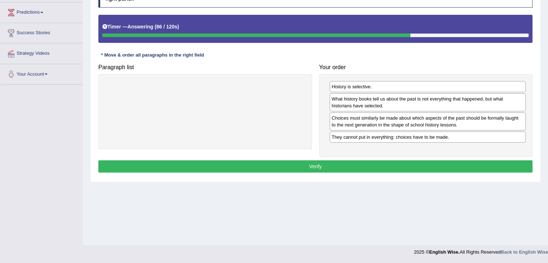
click at [381, 165] on button "Verify" at bounding box center [315, 166] width 434 height 12
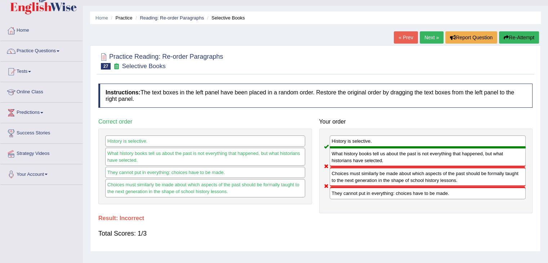
scroll to position [14, 0]
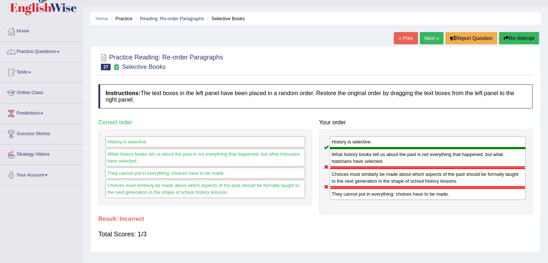
click at [426, 39] on link "Next »" at bounding box center [432, 38] width 24 height 12
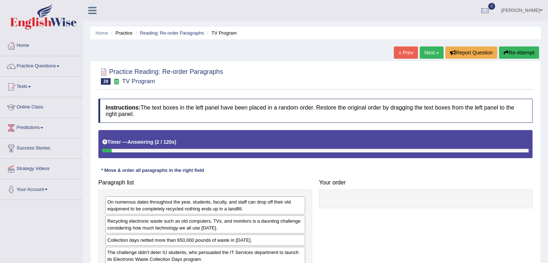
scroll to position [115, 0]
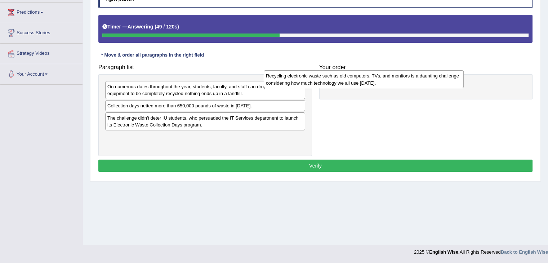
drag, startPoint x: 244, startPoint y: 101, endPoint x: 408, endPoint y: 71, distance: 166.2
click at [408, 71] on div "Recycling electronic waste such as old computers, TVs, and monitors is a daunti…" at bounding box center [364, 79] width 200 height 18
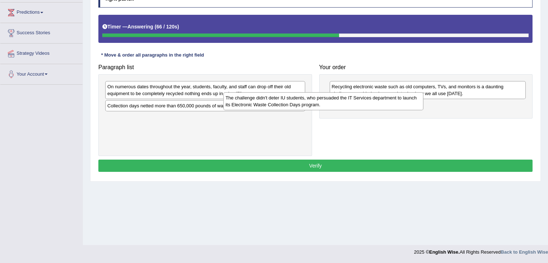
drag, startPoint x: 228, startPoint y: 124, endPoint x: 418, endPoint y: 108, distance: 191.2
click at [418, 108] on div "The challenge didn't deter IU students, who persuaded the IT Services departmen…" at bounding box center [323, 101] width 200 height 18
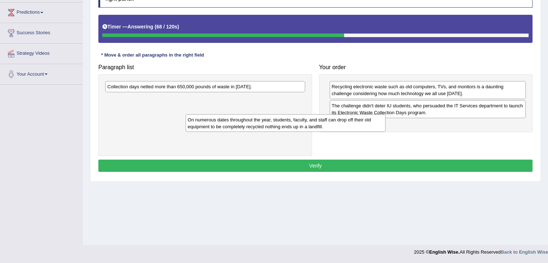
drag, startPoint x: 231, startPoint y: 92, endPoint x: 396, endPoint y: 147, distance: 174.6
click at [385, 132] on div "On numerous dates throughout the year, students, faculty, and staff can drop of…" at bounding box center [286, 123] width 200 height 18
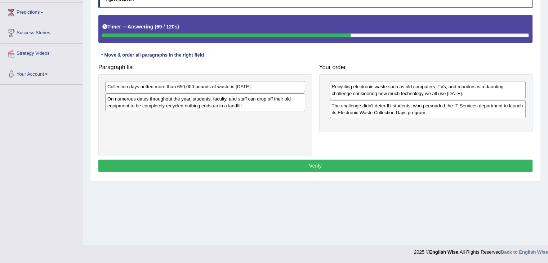
click at [249, 101] on div "On numerous dates throughout the year, students, faculty, and staff can drop of…" at bounding box center [205, 102] width 200 height 18
click at [202, 101] on div "On numerous dates throughout the year, students, faculty, and staff can drop of…" at bounding box center [205, 102] width 200 height 18
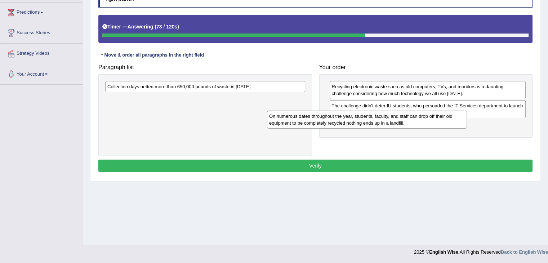
drag, startPoint x: 276, startPoint y: 100, endPoint x: 492, endPoint y: 127, distance: 217.5
click at [467, 127] on div "On numerous dates throughout the year, students, faculty, and staff can drop of…" at bounding box center [367, 120] width 200 height 18
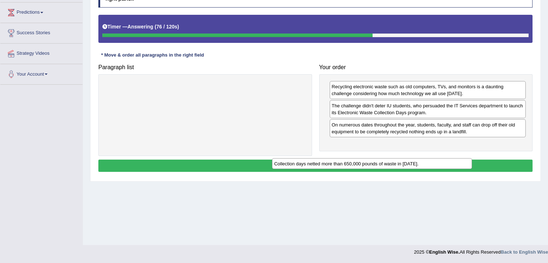
drag, startPoint x: 290, startPoint y: 84, endPoint x: 524, endPoint y: 134, distance: 239.7
click at [472, 158] on div "Collection days netted more than 650,000 pounds of waste in [DATE]." at bounding box center [372, 163] width 200 height 11
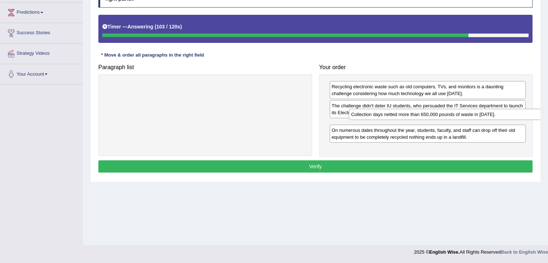
drag, startPoint x: 344, startPoint y: 144, endPoint x: 363, endPoint y: 115, distance: 34.8
click at [363, 115] on div "Collection days netted more than 650,000 pounds of waste in [DATE]." at bounding box center [447, 114] width 196 height 11
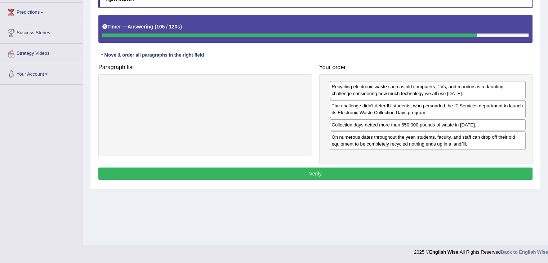
click at [316, 170] on button "Verify" at bounding box center [315, 173] width 434 height 12
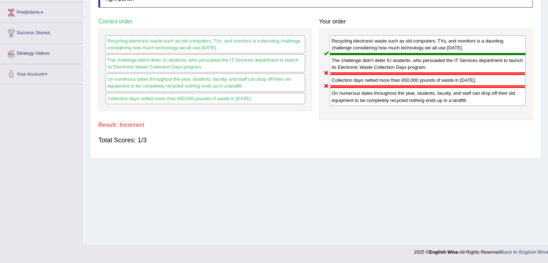
scroll to position [0, 0]
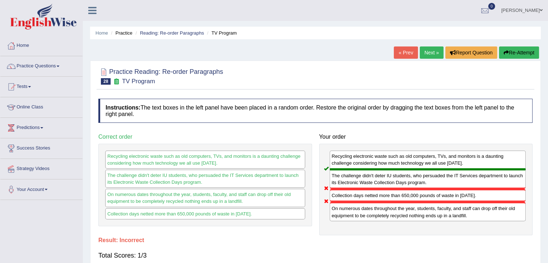
click at [423, 54] on link "Next »" at bounding box center [432, 52] width 24 height 12
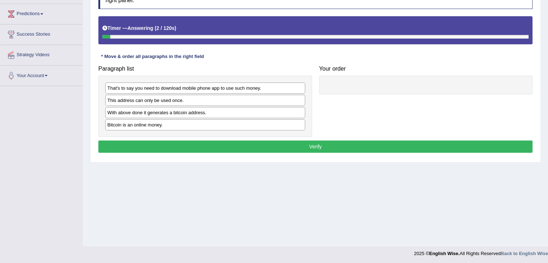
scroll to position [115, 0]
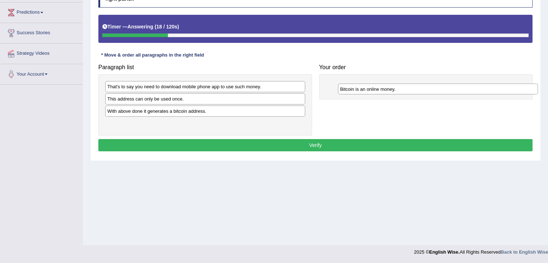
drag, startPoint x: 204, startPoint y: 122, endPoint x: 438, endPoint y: 87, distance: 236.7
click at [438, 87] on div "Bitcoin is an online money." at bounding box center [438, 89] width 200 height 11
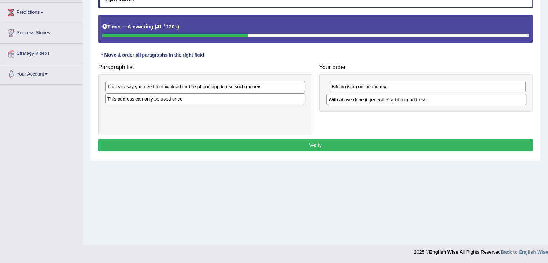
drag, startPoint x: 206, startPoint y: 111, endPoint x: 428, endPoint y: 100, distance: 221.5
click at [428, 100] on div "With above done it generates a bitcoin address." at bounding box center [426, 99] width 200 height 11
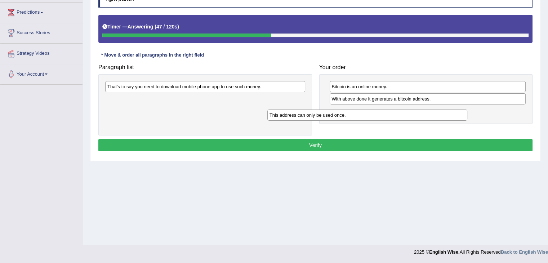
drag, startPoint x: 255, startPoint y: 99, endPoint x: 438, endPoint y: 115, distance: 184.1
click at [438, 115] on div "This address can only be used once." at bounding box center [367, 115] width 200 height 11
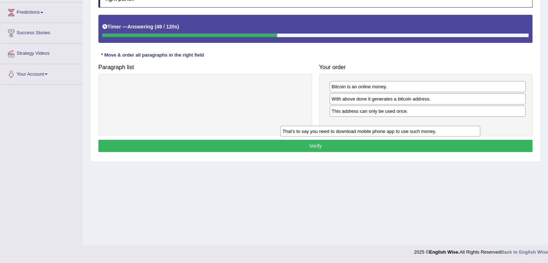
drag, startPoint x: 272, startPoint y: 83, endPoint x: 451, endPoint y: 129, distance: 185.0
click at [451, 129] on div "That's to say you need to download mobile phone app to use such money." at bounding box center [380, 131] width 200 height 11
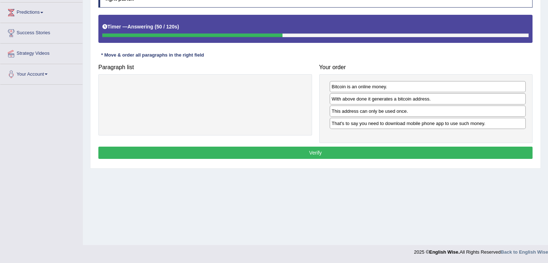
click at [356, 149] on button "Verify" at bounding box center [315, 153] width 434 height 12
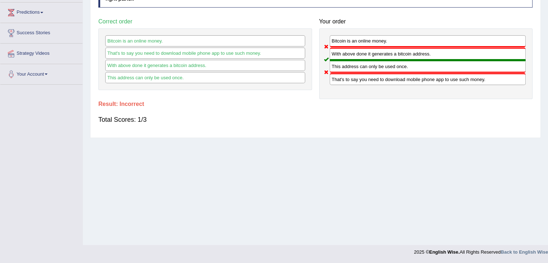
scroll to position [0, 0]
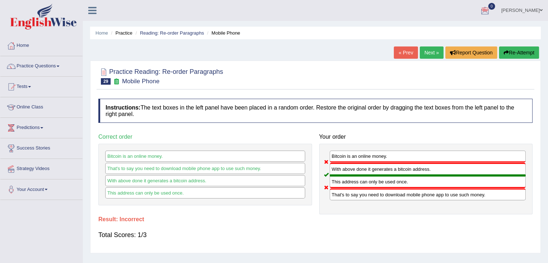
click at [434, 52] on link "Next »" at bounding box center [432, 52] width 24 height 12
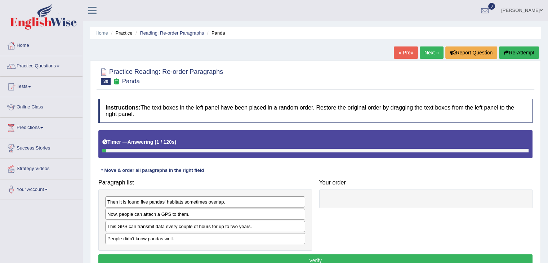
scroll to position [115, 0]
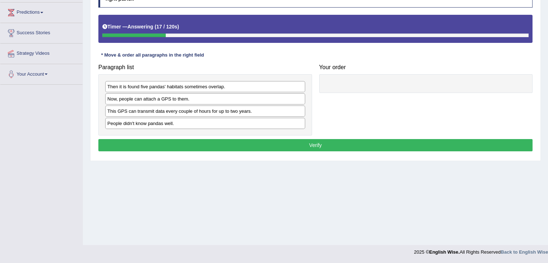
click at [252, 126] on div "People didn't know pandas well." at bounding box center [205, 123] width 200 height 11
click at [249, 125] on div "People didn't know pandas well." at bounding box center [202, 122] width 200 height 11
click at [225, 121] on div "People didn't know pandas well." at bounding box center [205, 123] width 200 height 11
drag, startPoint x: 174, startPoint y: 122, endPoint x: 392, endPoint y: 81, distance: 221.9
click at [392, 81] on div "People didn't know pandas well." at bounding box center [419, 81] width 200 height 11
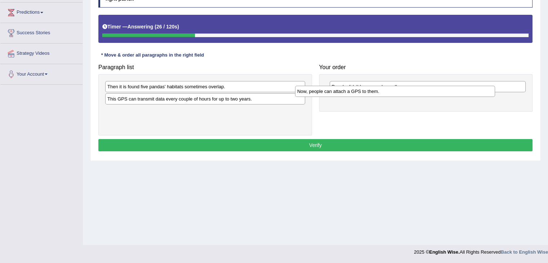
drag, startPoint x: 235, startPoint y: 101, endPoint x: 427, endPoint y: 94, distance: 191.8
click at [427, 94] on div "Now, people can attach a GPS to them." at bounding box center [395, 91] width 200 height 11
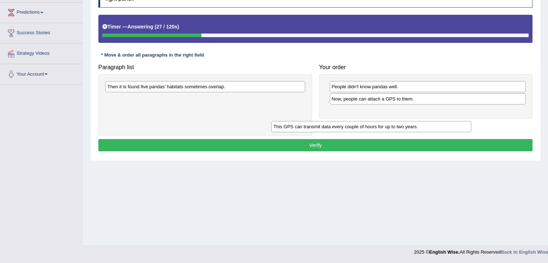
drag, startPoint x: 271, startPoint y: 98, endPoint x: 484, endPoint y: 116, distance: 214.7
click at [471, 121] on div "This GPS can transmit data every couple of hours for up to two years." at bounding box center [371, 126] width 200 height 11
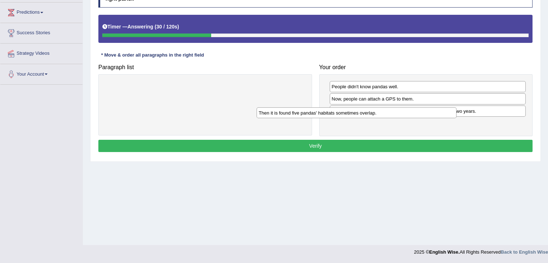
drag, startPoint x: 267, startPoint y: 89, endPoint x: 429, endPoint y: 126, distance: 166.2
click at [429, 119] on div "Then it is found five pandas' habitats sometimes overlap." at bounding box center [356, 112] width 200 height 11
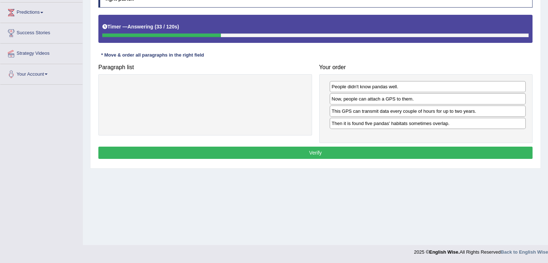
click at [356, 155] on button "Verify" at bounding box center [315, 153] width 434 height 12
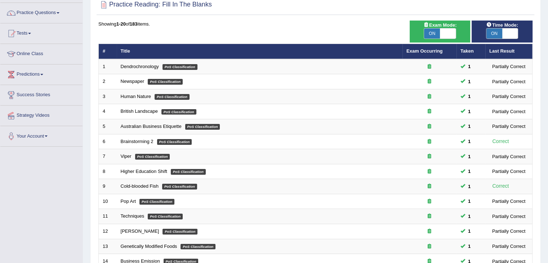
scroll to position [212, 0]
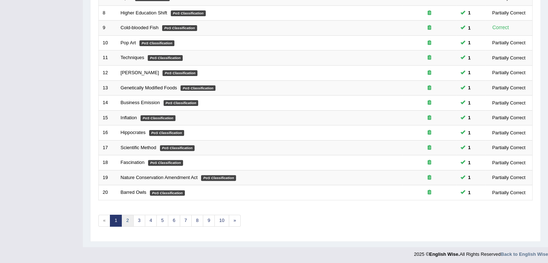
click at [126, 216] on link "2" at bounding box center [127, 221] width 12 height 12
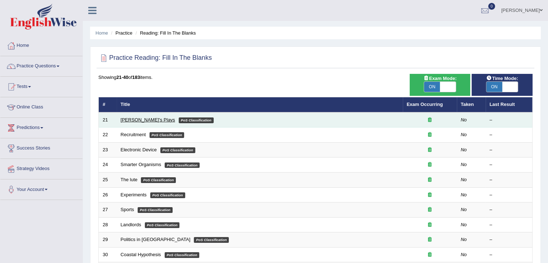
click at [146, 118] on link "[PERSON_NAME]'s Plays" at bounding box center [148, 119] width 54 height 5
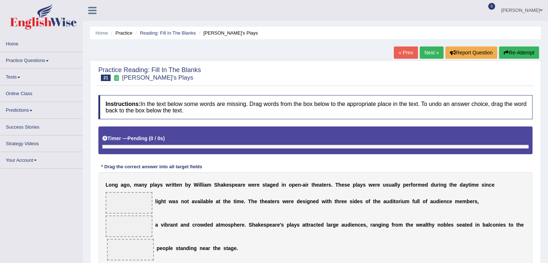
click at [547, 182] on div "Home Practice Reading: Fill In The Blanks [PERSON_NAME]'s Plays « Prev Next » R…" at bounding box center [315, 180] width 465 height 360
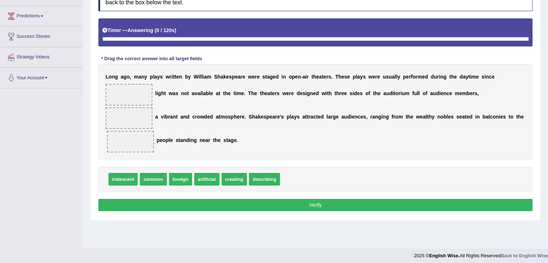
scroll to position [115, 0]
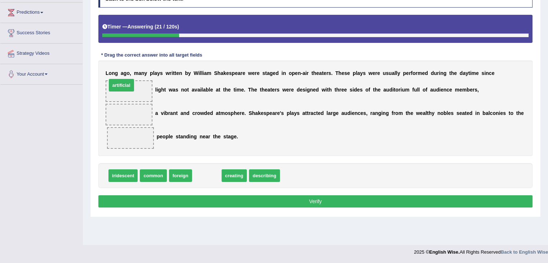
drag, startPoint x: 202, startPoint y: 173, endPoint x: 118, endPoint y: 82, distance: 124.6
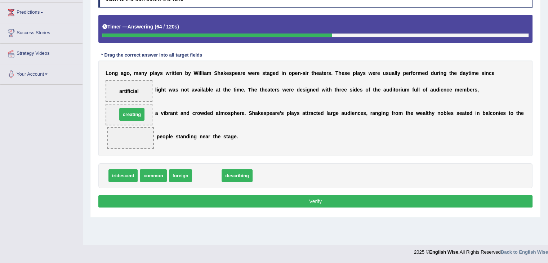
drag, startPoint x: 210, startPoint y: 174, endPoint x: 135, endPoint y: 113, distance: 96.8
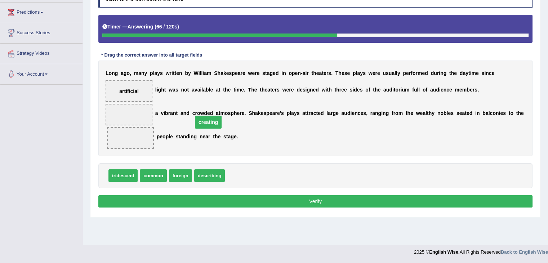
drag, startPoint x: 135, startPoint y: 113, endPoint x: 232, endPoint y: 120, distance: 96.4
click at [222, 120] on span "creating" at bounding box center [208, 122] width 27 height 13
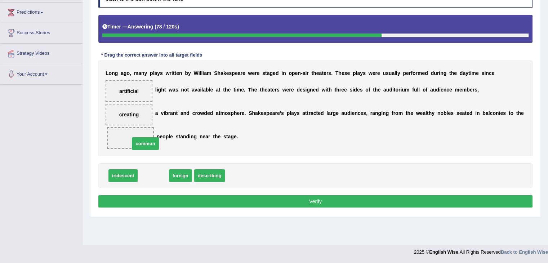
drag, startPoint x: 144, startPoint y: 173, endPoint x: 131, endPoint y: 138, distance: 37.3
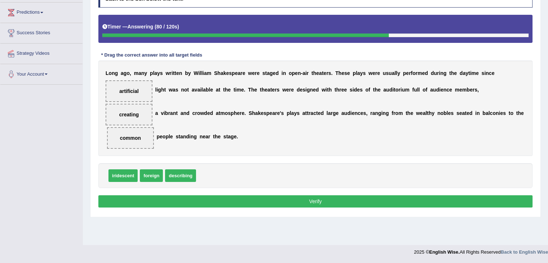
click at [301, 201] on button "Verify" at bounding box center [315, 201] width 434 height 12
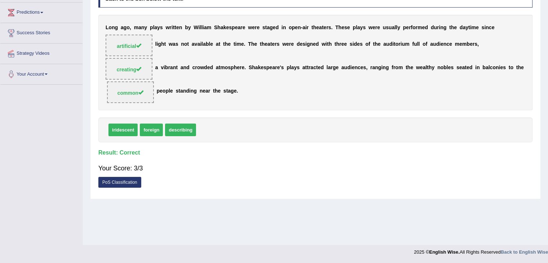
scroll to position [0, 0]
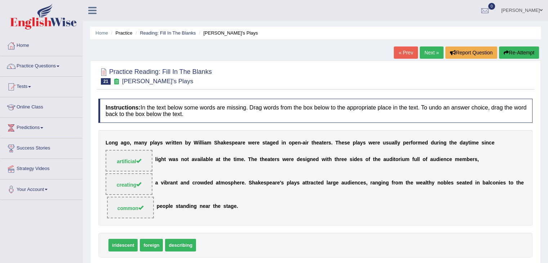
click at [429, 49] on link "Next »" at bounding box center [432, 52] width 24 height 12
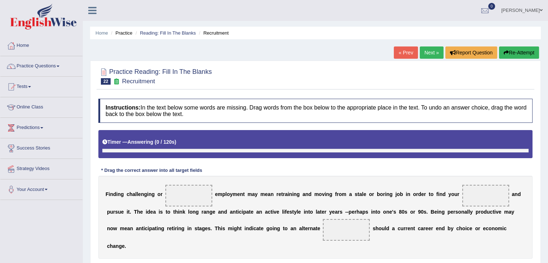
drag, startPoint x: 320, startPoint y: 160, endPoint x: 451, endPoint y: 166, distance: 131.6
click at [451, 166] on div "Instructions: In the text below some words are missing. Drag words from the box…" at bounding box center [316, 205] width 438 height 221
click at [543, 196] on div "Home Practice Reading: Fill In The Blanks Recruitment « Prev Next » Report Ques…" at bounding box center [315, 180] width 465 height 360
click at [546, 195] on div "Home Practice Reading: Fill In The Blanks Recruitment « Prev Next » Report Ques…" at bounding box center [315, 180] width 465 height 360
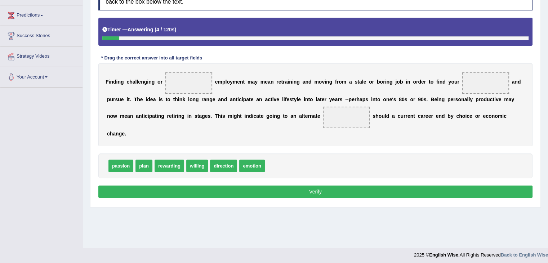
scroll to position [115, 0]
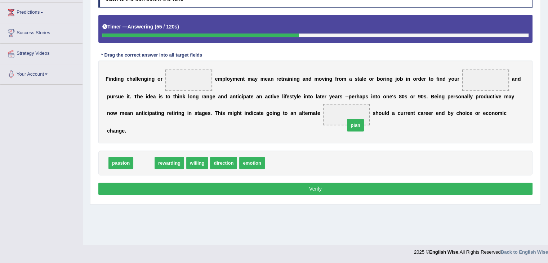
drag, startPoint x: 145, startPoint y: 157, endPoint x: 357, endPoint y: 120, distance: 215.5
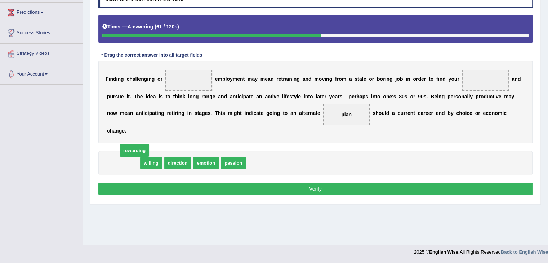
drag, startPoint x: 117, startPoint y: 159, endPoint x: 122, endPoint y: 152, distance: 8.9
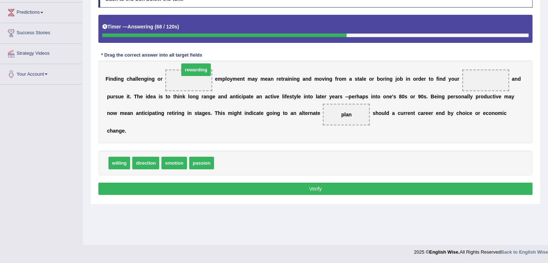
drag, startPoint x: 225, startPoint y: 162, endPoint x: 189, endPoint y: 70, distance: 99.1
drag, startPoint x: 200, startPoint y: 160, endPoint x: 390, endPoint y: 82, distance: 205.5
click at [222, 155] on span "passion" at bounding box center [209, 161] width 25 height 13
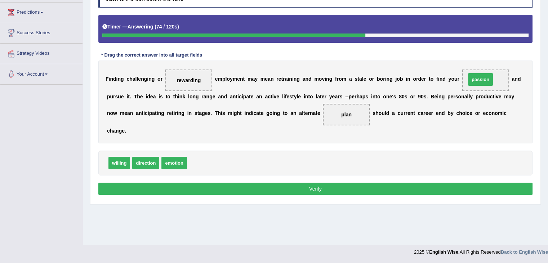
drag, startPoint x: 207, startPoint y: 164, endPoint x: 527, endPoint y: 81, distance: 331.1
click at [493, 81] on span "passion" at bounding box center [480, 79] width 25 height 13
drag, startPoint x: 205, startPoint y: 162, endPoint x: 493, endPoint y: 83, distance: 298.5
click at [341, 188] on button "Verify" at bounding box center [315, 189] width 434 height 12
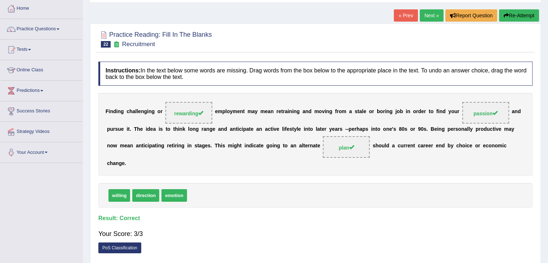
scroll to position [29, 0]
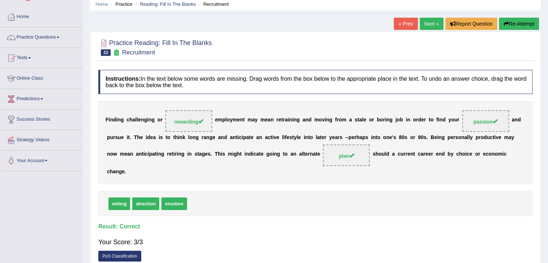
click at [424, 25] on link "Next »" at bounding box center [432, 24] width 24 height 12
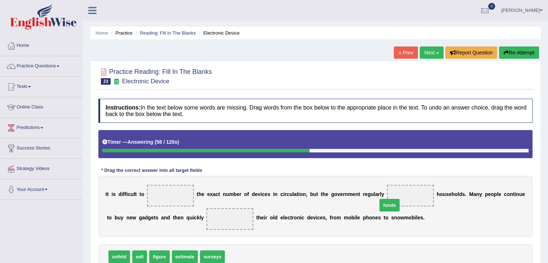
drag, startPoint x: 241, startPoint y: 254, endPoint x: 425, endPoint y: 196, distance: 192.4
drag, startPoint x: 135, startPoint y: 259, endPoint x: 231, endPoint y: 228, distance: 100.1
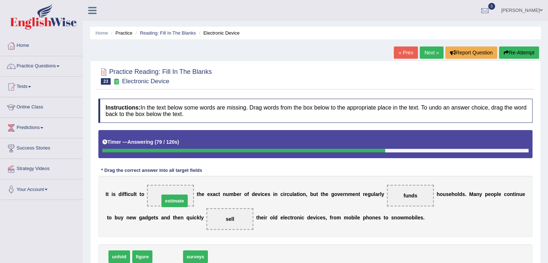
drag, startPoint x: 163, startPoint y: 256, endPoint x: 170, endPoint y: 201, distance: 56.3
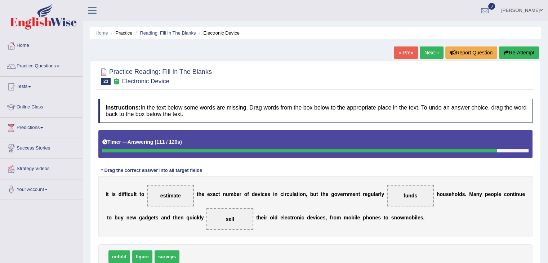
scroll to position [115, 0]
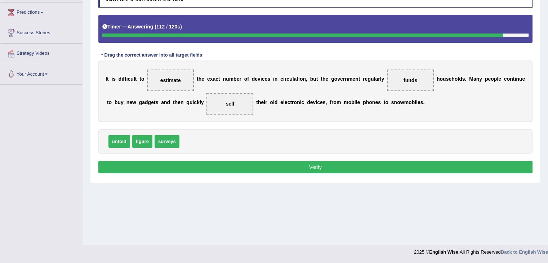
click at [398, 168] on button "Verify" at bounding box center [315, 167] width 434 height 12
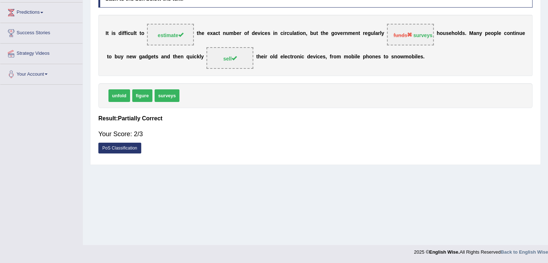
scroll to position [0, 0]
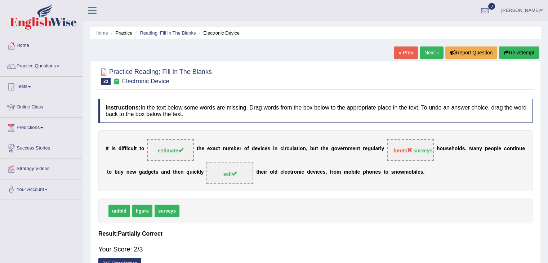
click at [431, 51] on link "Next »" at bounding box center [432, 52] width 24 height 12
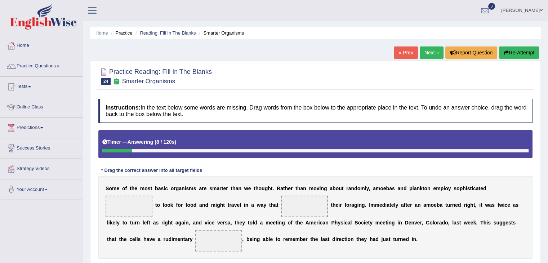
scroll to position [115, 0]
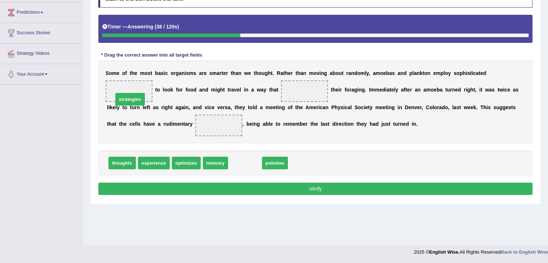
drag, startPoint x: 253, startPoint y: 164, endPoint x: 137, endPoint y: 84, distance: 140.7
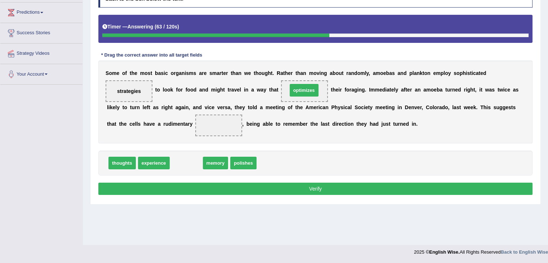
drag, startPoint x: 191, startPoint y: 160, endPoint x: 304, endPoint y: 91, distance: 132.6
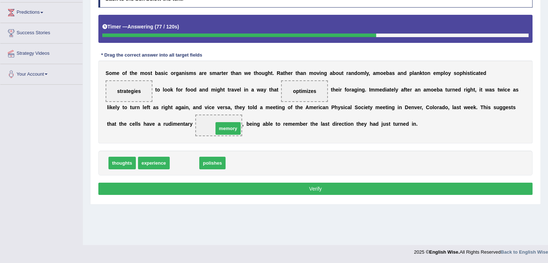
drag, startPoint x: 178, startPoint y: 161, endPoint x: 222, endPoint y: 126, distance: 55.6
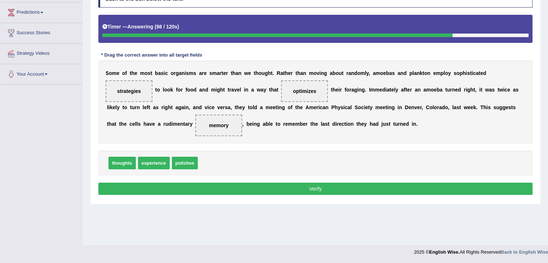
click at [195, 186] on button "Verify" at bounding box center [315, 189] width 434 height 12
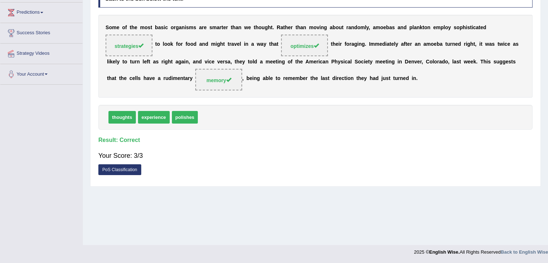
scroll to position [0, 0]
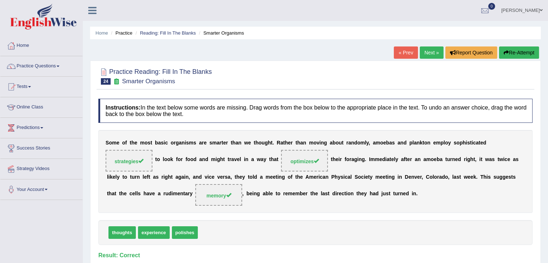
click at [426, 52] on link "Next »" at bounding box center [432, 52] width 24 height 12
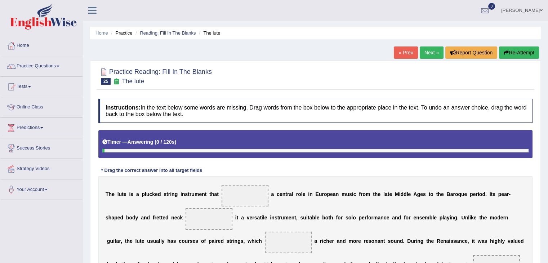
scroll to position [139, 0]
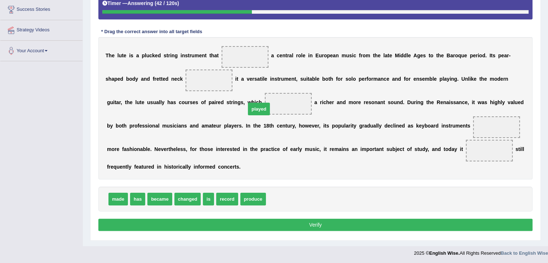
drag, startPoint x: 275, startPoint y: 203, endPoint x: 251, endPoint y: 111, distance: 94.7
drag, startPoint x: 296, startPoint y: 108, endPoint x: 292, endPoint y: 103, distance: 6.6
click at [292, 103] on span "played" at bounding box center [288, 104] width 47 height 22
drag, startPoint x: 292, startPoint y: 103, endPoint x: 253, endPoint y: 44, distance: 71.7
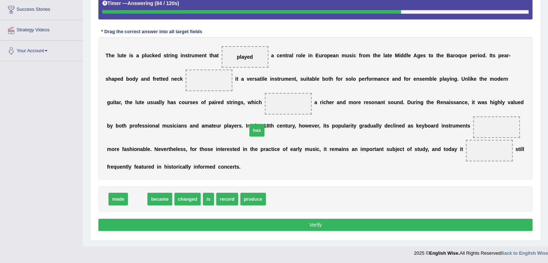
drag, startPoint x: 140, startPoint y: 198, endPoint x: 271, endPoint y: 121, distance: 151.8
click at [264, 124] on span "has" at bounding box center [256, 130] width 15 height 13
drag, startPoint x: 137, startPoint y: 196, endPoint x: 293, endPoint y: 112, distance: 177.3
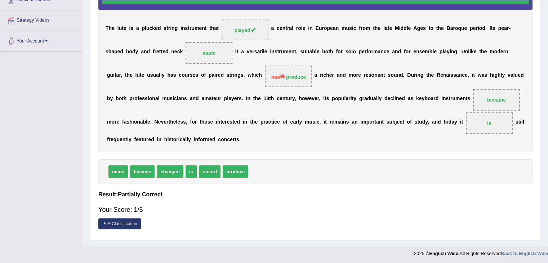
scroll to position [23, 0]
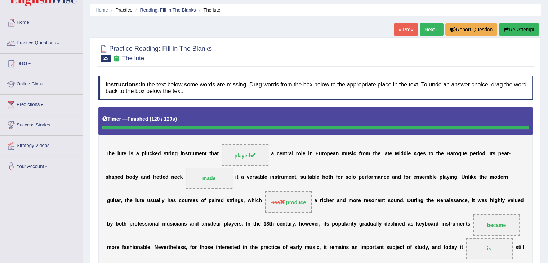
click at [435, 28] on link "Next »" at bounding box center [432, 29] width 24 height 12
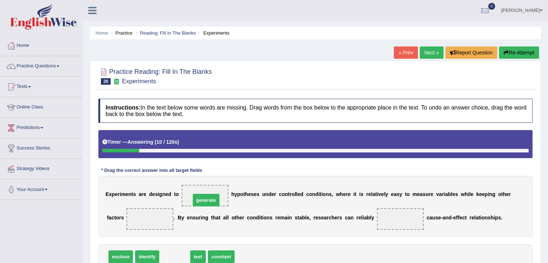
drag, startPoint x: 173, startPoint y: 256, endPoint x: 205, endPoint y: 199, distance: 65.0
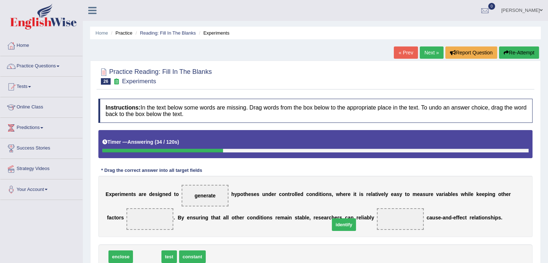
drag, startPoint x: 147, startPoint y: 259, endPoint x: 350, endPoint y: 229, distance: 205.7
click at [350, 229] on span "identify" at bounding box center [344, 224] width 24 height 13
drag, startPoint x: 141, startPoint y: 258, endPoint x: 402, endPoint y: 229, distance: 262.1
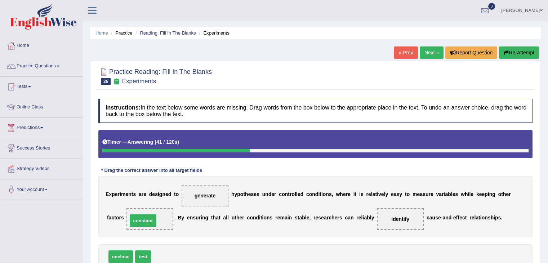
drag, startPoint x: 172, startPoint y: 256, endPoint x: 148, endPoint y: 220, distance: 43.5
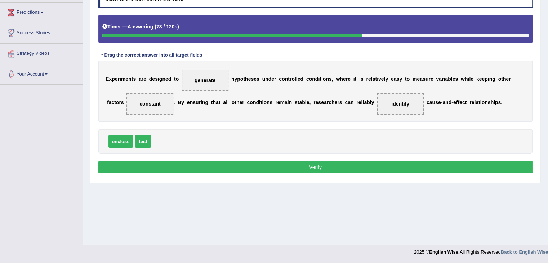
click at [418, 161] on button "Verify" at bounding box center [315, 167] width 434 height 12
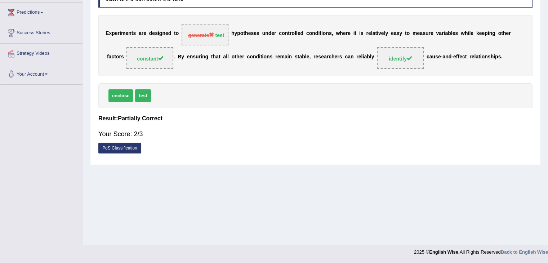
scroll to position [0, 0]
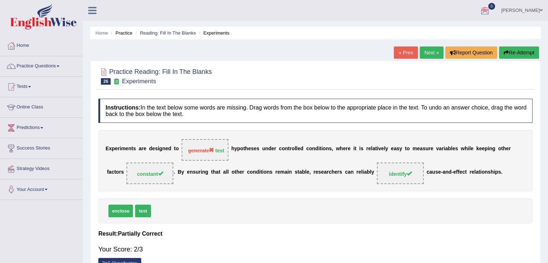
click at [424, 54] on link "Next »" at bounding box center [432, 52] width 24 height 12
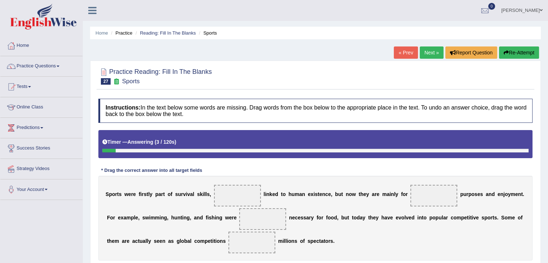
scroll to position [115, 0]
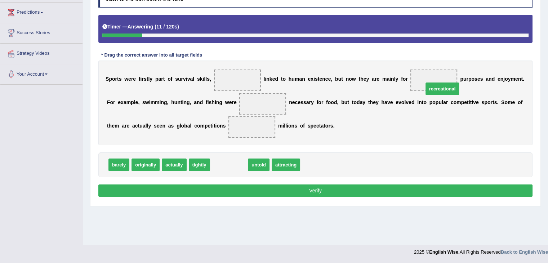
drag, startPoint x: 225, startPoint y: 163, endPoint x: 437, endPoint y: 87, distance: 225.5
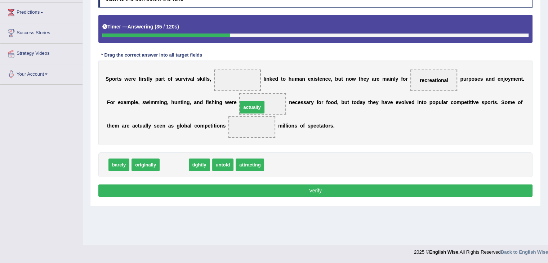
drag, startPoint x: 167, startPoint y: 163, endPoint x: 246, endPoint y: 106, distance: 97.7
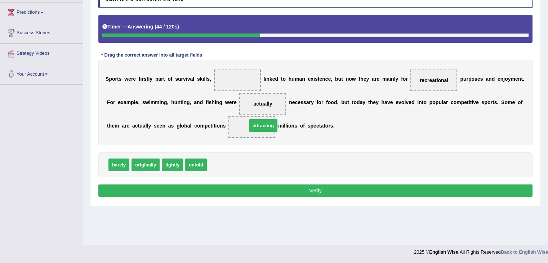
drag, startPoint x: 215, startPoint y: 165, endPoint x: 255, endPoint y: 126, distance: 55.8
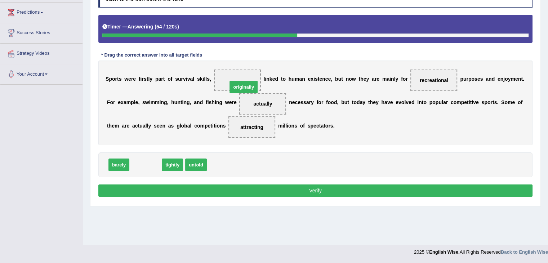
drag, startPoint x: 150, startPoint y: 162, endPoint x: 248, endPoint y: 84, distance: 125.3
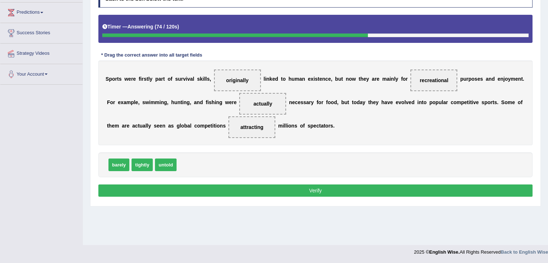
click at [223, 188] on button "Verify" at bounding box center [315, 190] width 434 height 12
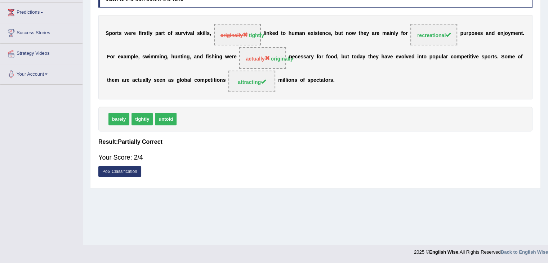
scroll to position [0, 0]
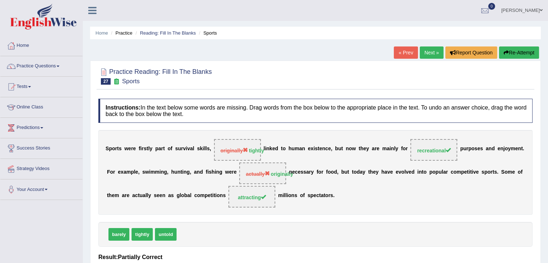
click at [432, 53] on link "Next »" at bounding box center [432, 52] width 24 height 12
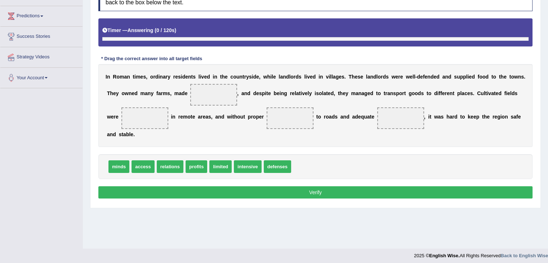
scroll to position [115, 0]
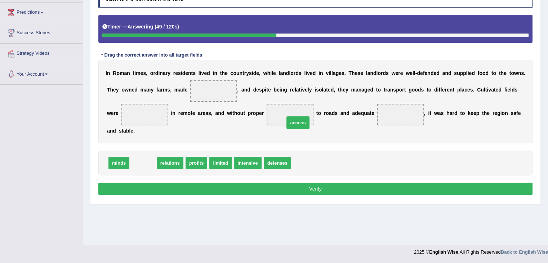
drag, startPoint x: 148, startPoint y: 163, endPoint x: 308, endPoint y: 122, distance: 165.4
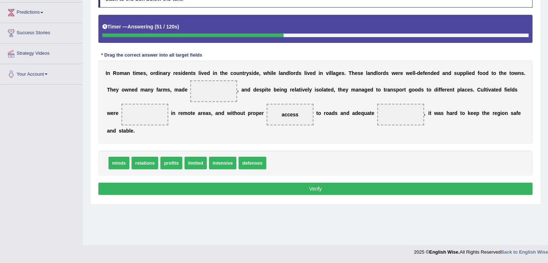
drag, startPoint x: 202, startPoint y: 169, endPoint x: 195, endPoint y: 163, distance: 8.7
click at [195, 163] on div "minds relations profits limited intensive defenses" at bounding box center [315, 163] width 434 height 25
drag, startPoint x: 200, startPoint y: 159, endPoint x: 156, endPoint y: 115, distance: 62.4
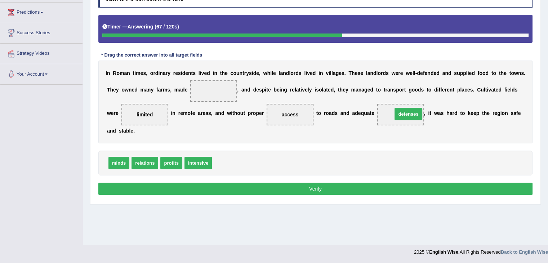
drag, startPoint x: 228, startPoint y: 165, endPoint x: 404, endPoint y: 116, distance: 183.1
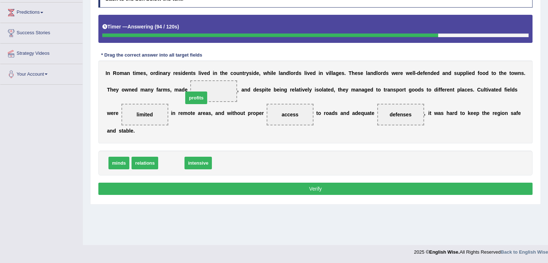
drag, startPoint x: 176, startPoint y: 160, endPoint x: 219, endPoint y: 84, distance: 87.6
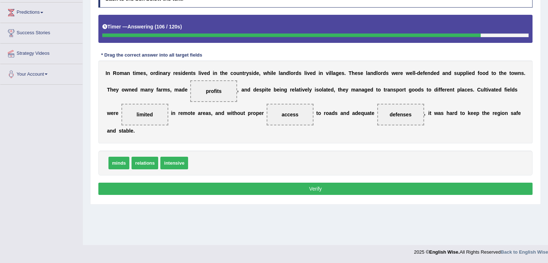
click at [279, 188] on button "Verify" at bounding box center [315, 189] width 434 height 12
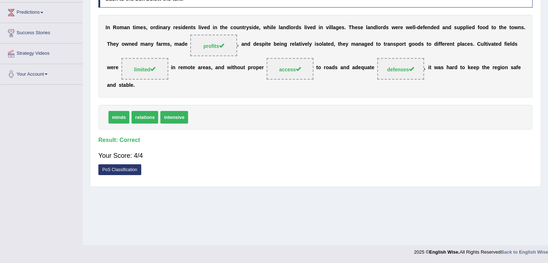
scroll to position [0, 0]
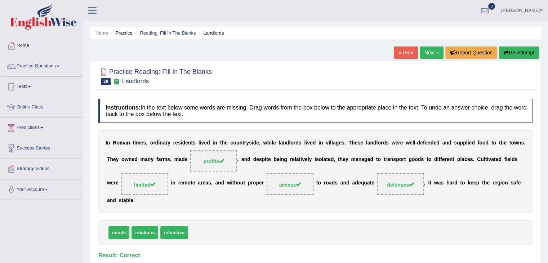
click at [429, 52] on link "Next »" at bounding box center [432, 52] width 24 height 12
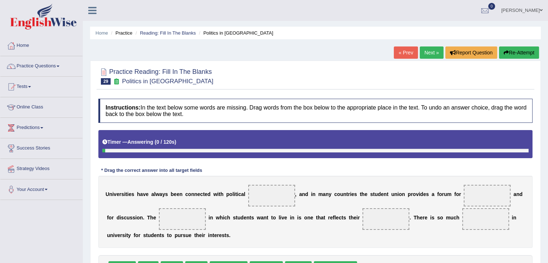
scroll to position [115, 0]
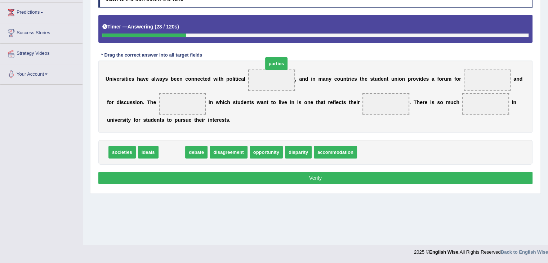
drag, startPoint x: 172, startPoint y: 147, endPoint x: 279, endPoint y: 52, distance: 142.9
click at [279, 57] on span "parties" at bounding box center [276, 63] width 23 height 13
drag, startPoint x: 175, startPoint y: 154, endPoint x: 268, endPoint y: 92, distance: 112.0
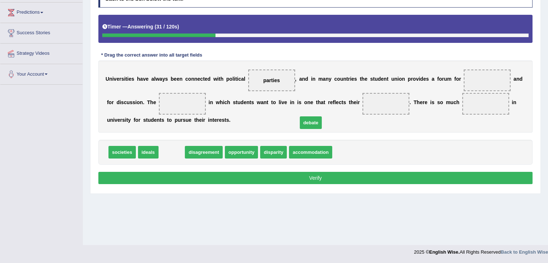
drag, startPoint x: 174, startPoint y: 152, endPoint x: 415, endPoint y: 114, distance: 244.6
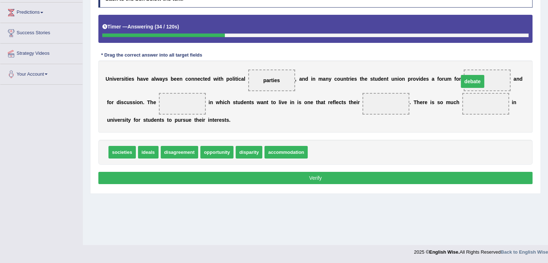
drag, startPoint x: 383, startPoint y: 103, endPoint x: 476, endPoint y: 85, distance: 94.7
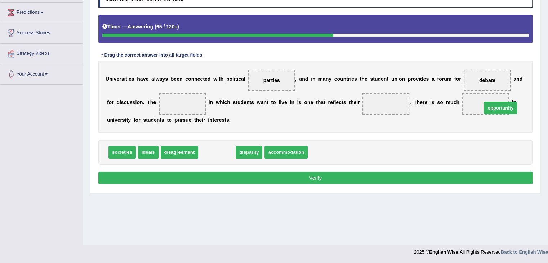
drag, startPoint x: 228, startPoint y: 152, endPoint x: 513, endPoint y: 108, distance: 287.9
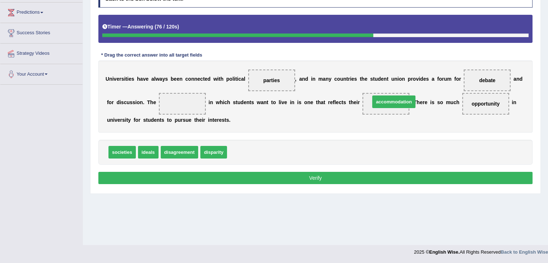
drag, startPoint x: 247, startPoint y: 148, endPoint x: 398, endPoint y: 98, distance: 158.3
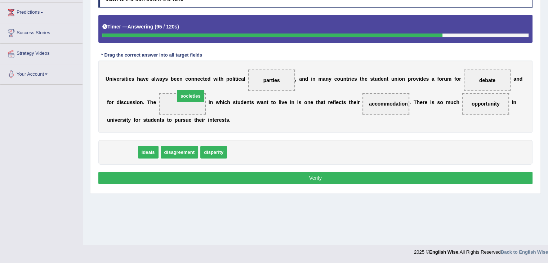
drag, startPoint x: 122, startPoint y: 149, endPoint x: 193, endPoint y: 77, distance: 101.4
click at [193, 90] on span "societies" at bounding box center [190, 96] width 27 height 13
drag, startPoint x: 130, startPoint y: 154, endPoint x: 182, endPoint y: 105, distance: 71.1
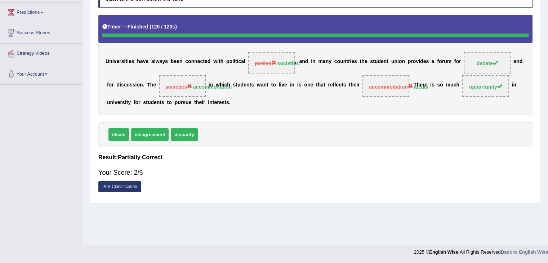
scroll to position [0, 0]
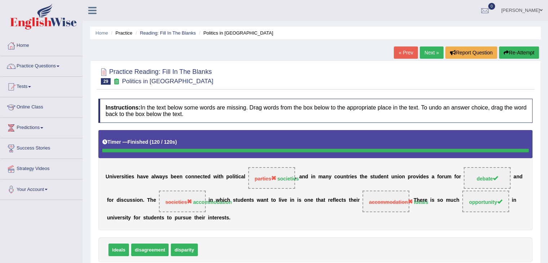
click at [432, 52] on link "Next »" at bounding box center [432, 52] width 24 height 12
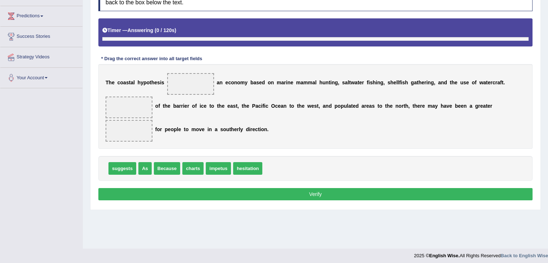
scroll to position [115, 0]
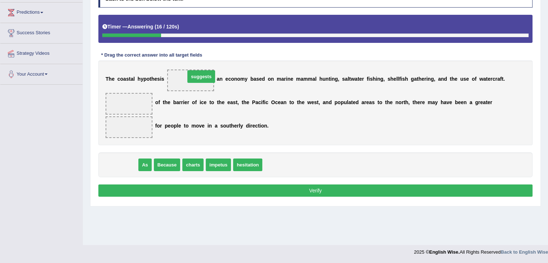
drag, startPoint x: 121, startPoint y: 166, endPoint x: 198, endPoint y: 79, distance: 116.3
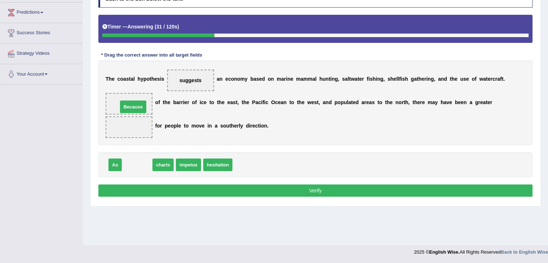
drag, startPoint x: 127, startPoint y: 169, endPoint x: 122, endPoint y: 108, distance: 61.1
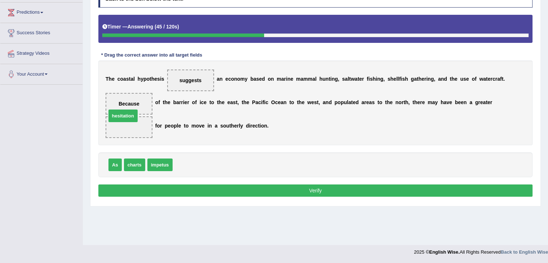
drag, startPoint x: 177, startPoint y: 160, endPoint x: 117, endPoint y: 121, distance: 71.6
click at [183, 185] on button "Verify" at bounding box center [315, 190] width 434 height 12
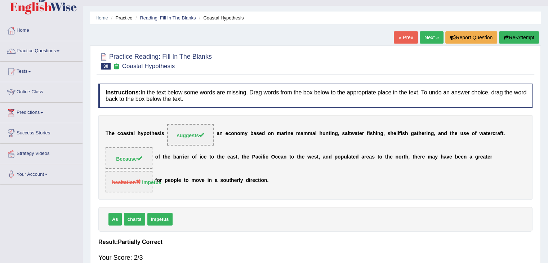
scroll to position [14, 0]
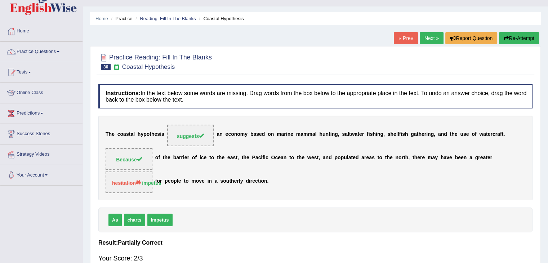
click at [437, 38] on link "Next »" at bounding box center [432, 38] width 24 height 12
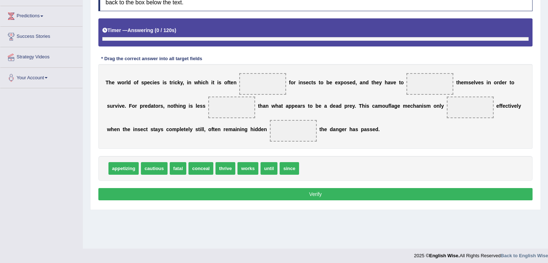
scroll to position [115, 0]
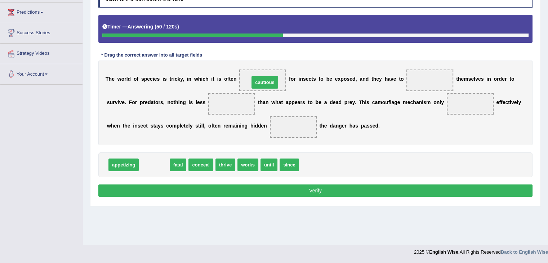
drag, startPoint x: 158, startPoint y: 166, endPoint x: 269, endPoint y: 77, distance: 141.7
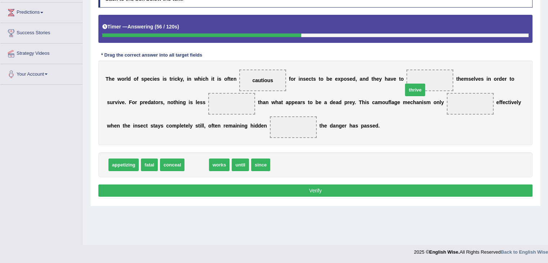
drag, startPoint x: 202, startPoint y: 164, endPoint x: 455, endPoint y: 86, distance: 264.5
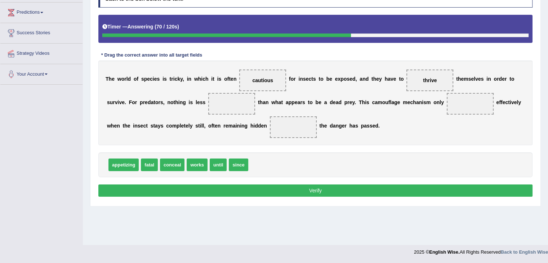
drag, startPoint x: 150, startPoint y: 180, endPoint x: 194, endPoint y: 165, distance: 46.5
click at [194, 165] on div "Instructions: In the text below some words are missing. Drag words from the box…" at bounding box center [316, 91] width 438 height 223
drag, startPoint x: 194, startPoint y: 165, endPoint x: 491, endPoint y: 104, distance: 303.3
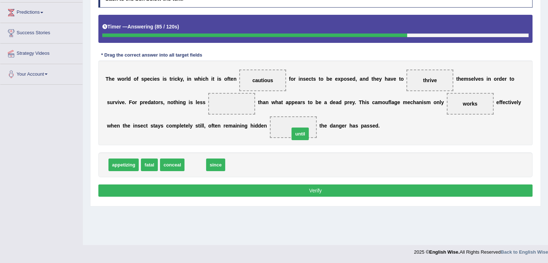
drag, startPoint x: 199, startPoint y: 165, endPoint x: 304, endPoint y: 134, distance: 109.2
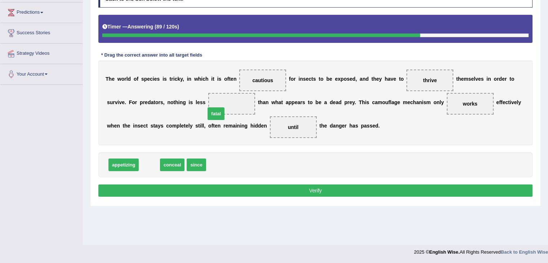
drag, startPoint x: 151, startPoint y: 167, endPoint x: 221, endPoint y: 113, distance: 89.3
click at [201, 189] on button "Verify" at bounding box center [315, 190] width 434 height 12
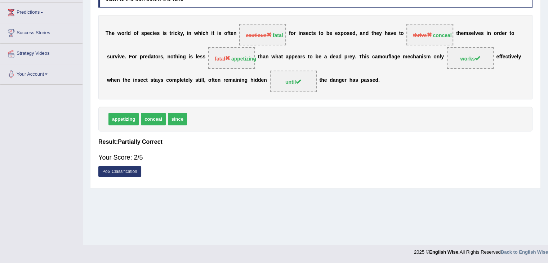
click at [201, 189] on div "Home Practice Reading: Fill In The Blanks Insect Concealment « Prev Next » Repo…" at bounding box center [315, 65] width 465 height 360
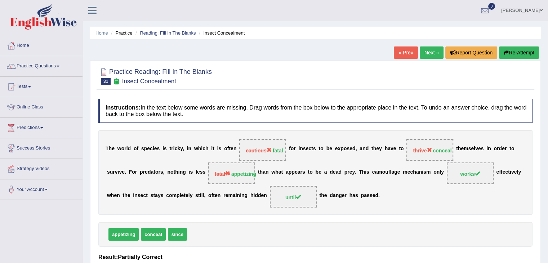
click at [433, 54] on link "Next »" at bounding box center [432, 52] width 24 height 12
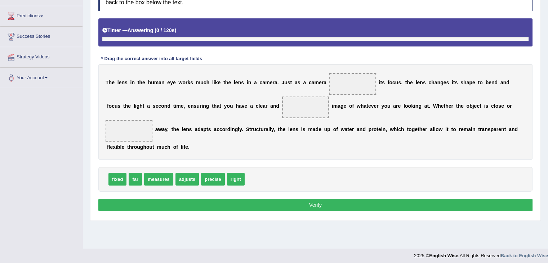
scroll to position [115, 0]
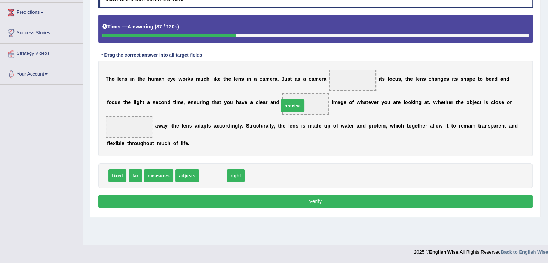
drag, startPoint x: 208, startPoint y: 175, endPoint x: 291, endPoint y: 91, distance: 118.2
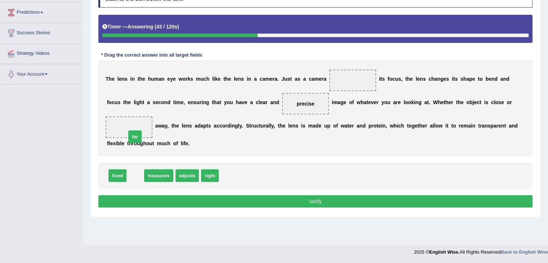
drag, startPoint x: 137, startPoint y: 174, endPoint x: 136, endPoint y: 133, distance: 41.1
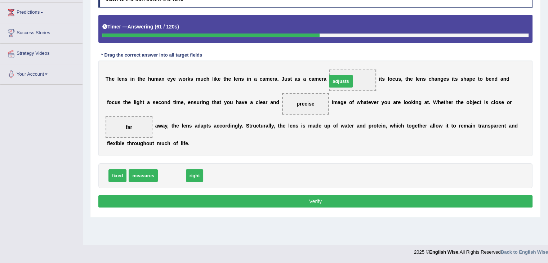
drag, startPoint x: 165, startPoint y: 176, endPoint x: 352, endPoint y: 67, distance: 216.0
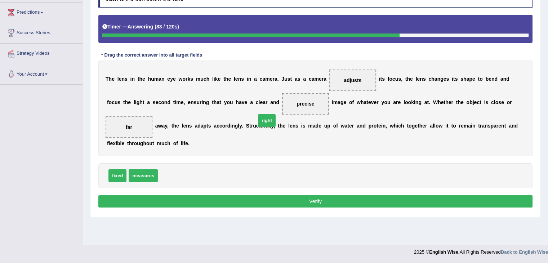
drag, startPoint x: 166, startPoint y: 173, endPoint x: 277, endPoint y: 112, distance: 127.2
click at [206, 202] on button "Verify" at bounding box center [315, 201] width 434 height 12
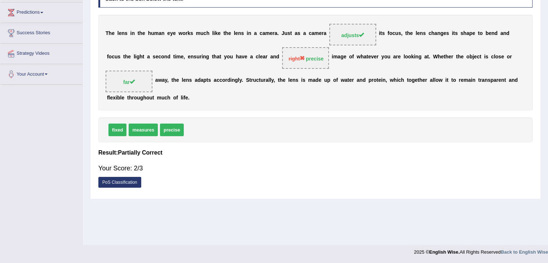
scroll to position [0, 0]
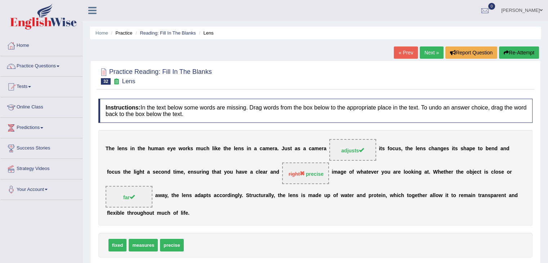
click at [431, 51] on link "Next »" at bounding box center [432, 52] width 24 height 12
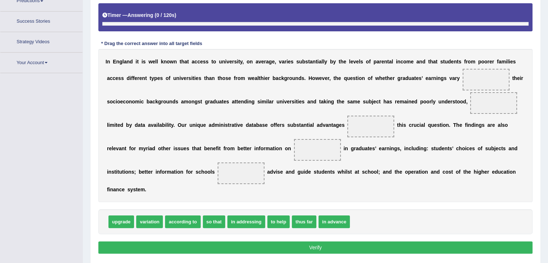
scroll to position [148, 0]
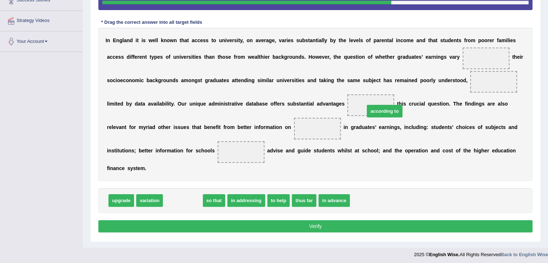
drag, startPoint x: 182, startPoint y: 204, endPoint x: 380, endPoint y: 115, distance: 217.8
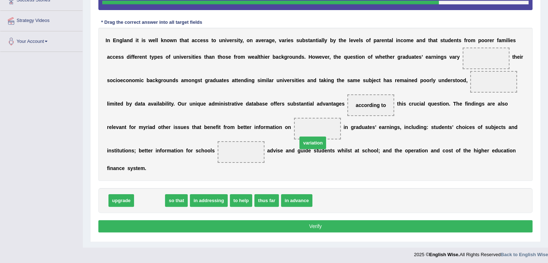
drag, startPoint x: 148, startPoint y: 202, endPoint x: 313, endPoint y: 140, distance: 175.6
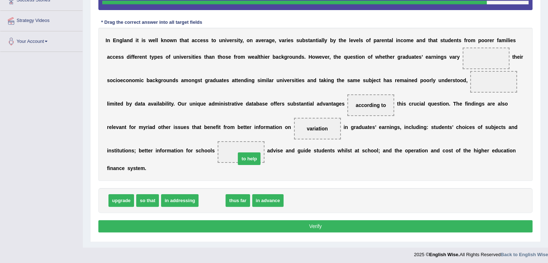
drag, startPoint x: 213, startPoint y: 200, endPoint x: 250, endPoint y: 158, distance: 56.1
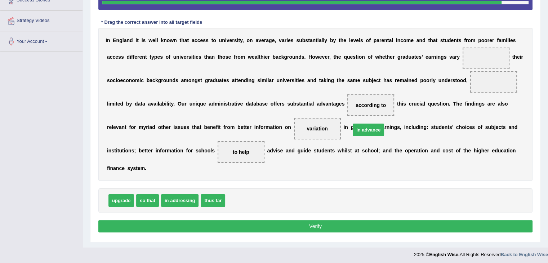
drag, startPoint x: 241, startPoint y: 202, endPoint x: 392, endPoint y: 118, distance: 173.0
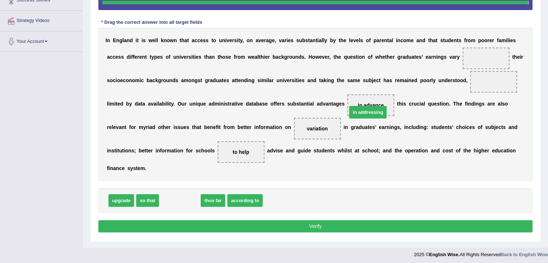
scroll to position [120, 0]
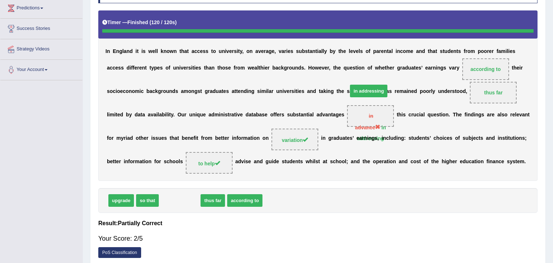
drag, startPoint x: 186, startPoint y: 201, endPoint x: 372, endPoint y: 128, distance: 199.9
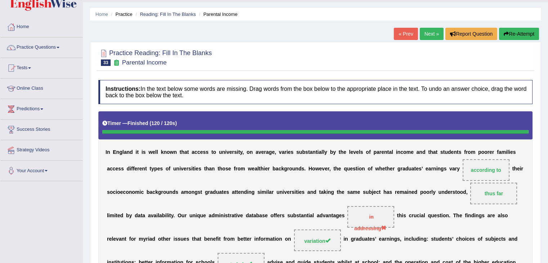
scroll to position [15, 0]
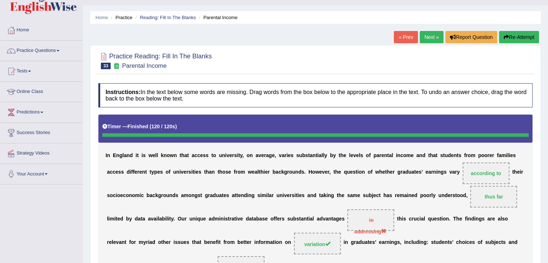
click at [426, 38] on link "Next »" at bounding box center [432, 37] width 24 height 12
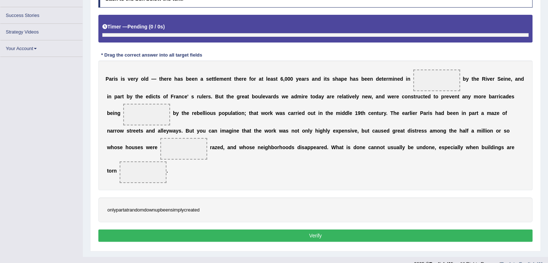
scroll to position [126, 0]
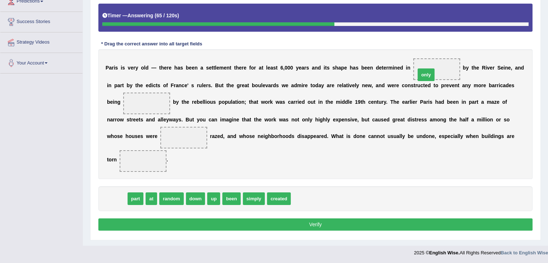
drag, startPoint x: 120, startPoint y: 199, endPoint x: 429, endPoint y: 75, distance: 333.8
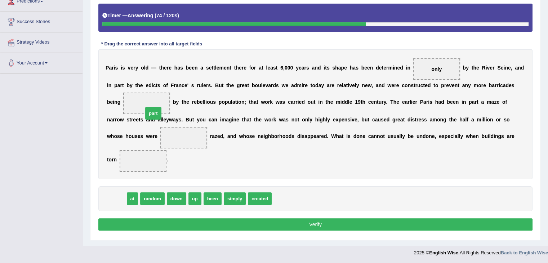
drag, startPoint x: 115, startPoint y: 201, endPoint x: 153, endPoint y: 110, distance: 98.0
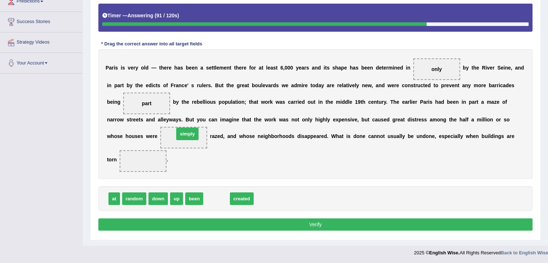
drag, startPoint x: 211, startPoint y: 199, endPoint x: 182, endPoint y: 135, distance: 70.6
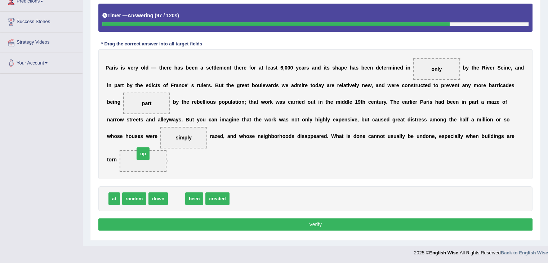
drag, startPoint x: 177, startPoint y: 197, endPoint x: 143, endPoint y: 153, distance: 55.3
click at [187, 224] on button "Verify" at bounding box center [315, 224] width 434 height 12
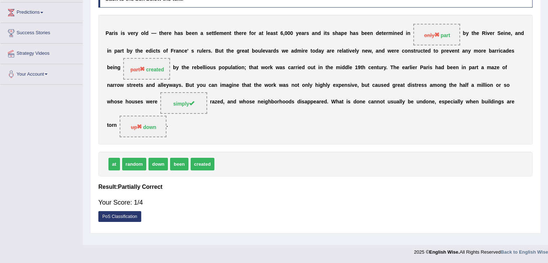
click at [546, 16] on div "Home Practice Reading: Fill In The Blanks [GEOGRAPHIC_DATA] « Prev Next » Repor…" at bounding box center [315, 65] width 465 height 360
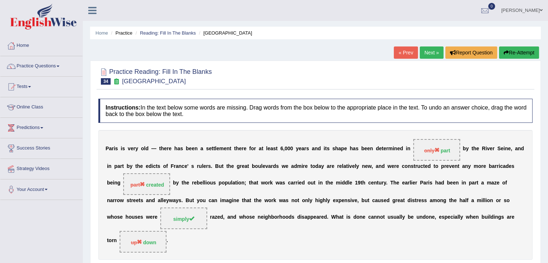
click at [426, 51] on link "Next »" at bounding box center [432, 52] width 24 height 12
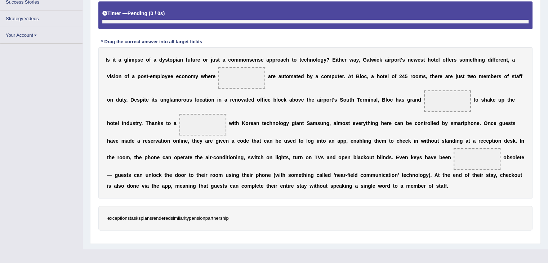
scroll to position [146, 0]
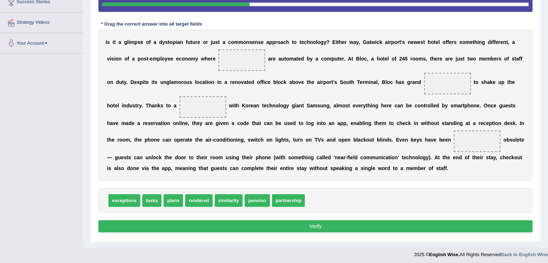
click at [155, 202] on span "tasks" at bounding box center [151, 200] width 19 height 13
drag, startPoint x: 155, startPoint y: 202, endPoint x: 152, endPoint y: 208, distance: 6.8
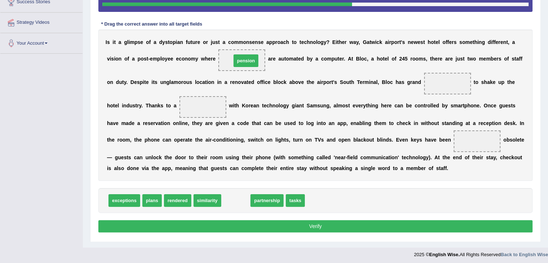
drag, startPoint x: 234, startPoint y: 200, endPoint x: 245, endPoint y: 52, distance: 148.4
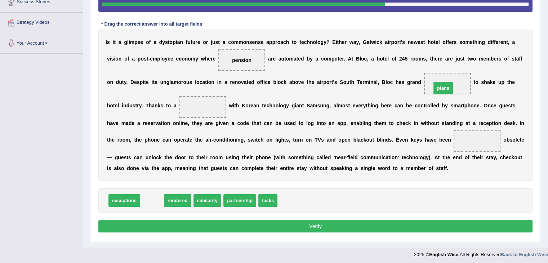
drag, startPoint x: 154, startPoint y: 201, endPoint x: 451, endPoint y: 89, distance: 317.2
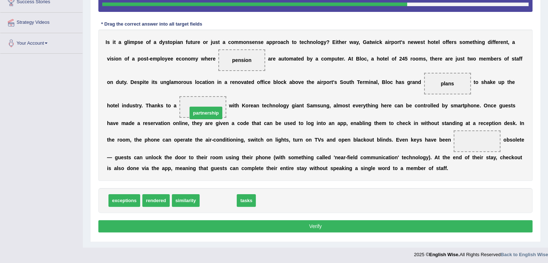
drag, startPoint x: 221, startPoint y: 202, endPoint x: 210, endPoint y: 108, distance: 94.0
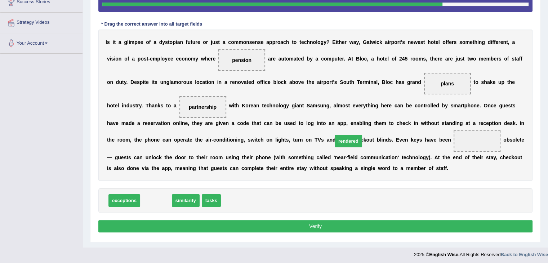
drag, startPoint x: 160, startPoint y: 200, endPoint x: 459, endPoint y: 149, distance: 303.6
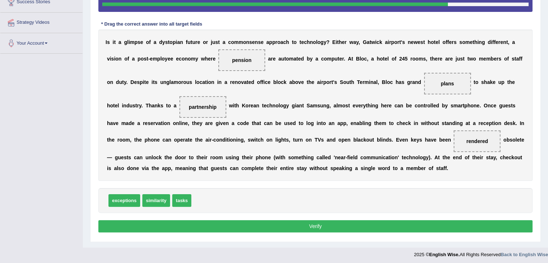
click at [329, 225] on button "Verify" at bounding box center [315, 226] width 434 height 12
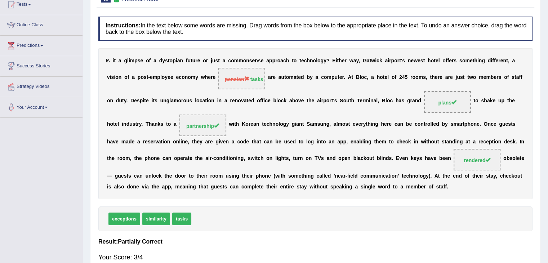
scroll to position [0, 0]
